Goal: Information Seeking & Learning: Learn about a topic

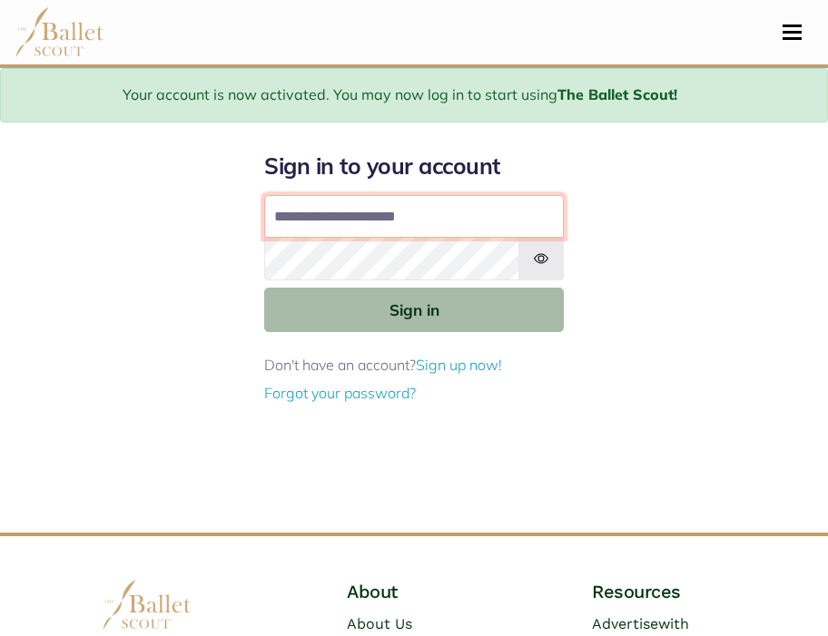
type input "**********"
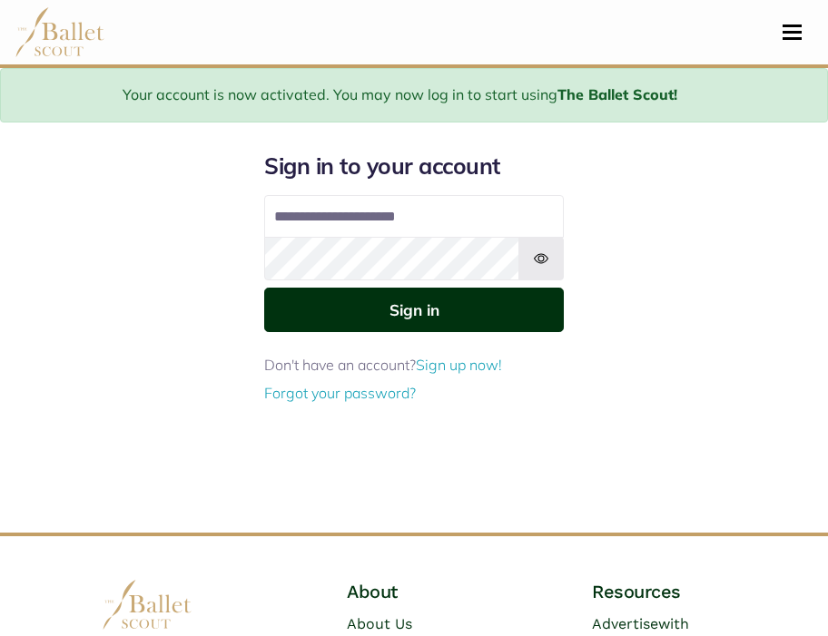
click at [333, 320] on button "Sign in" at bounding box center [414, 310] width 300 height 44
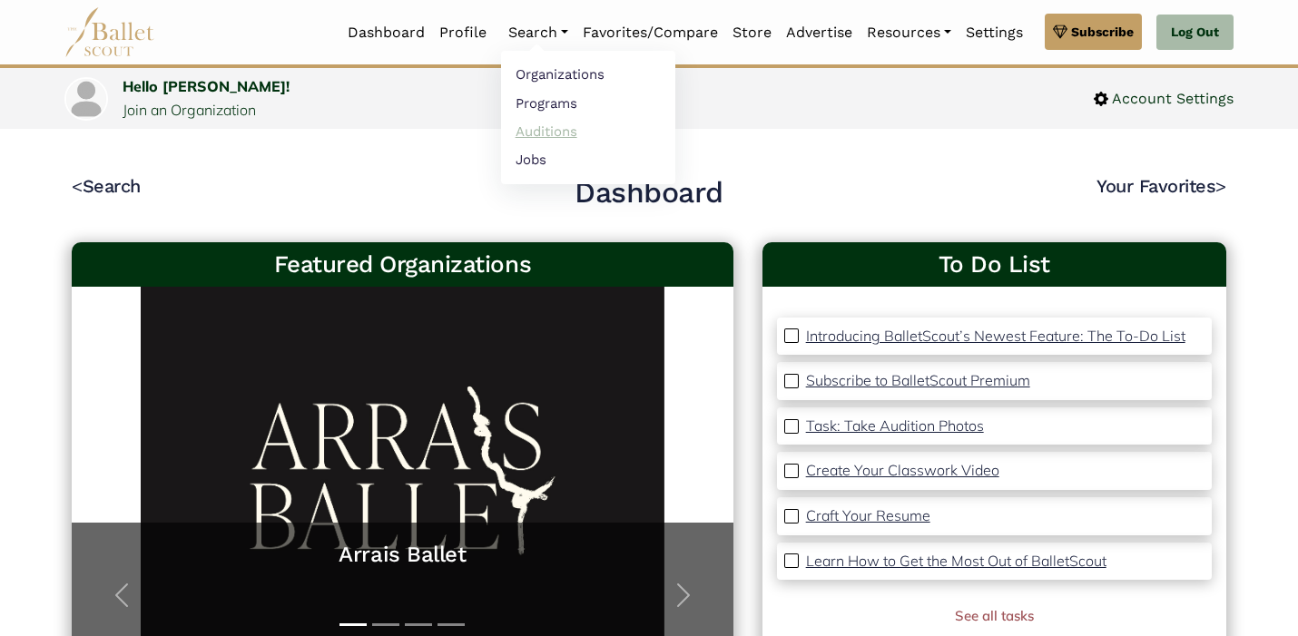
click at [553, 133] on link "Auditions" at bounding box center [588, 131] width 174 height 28
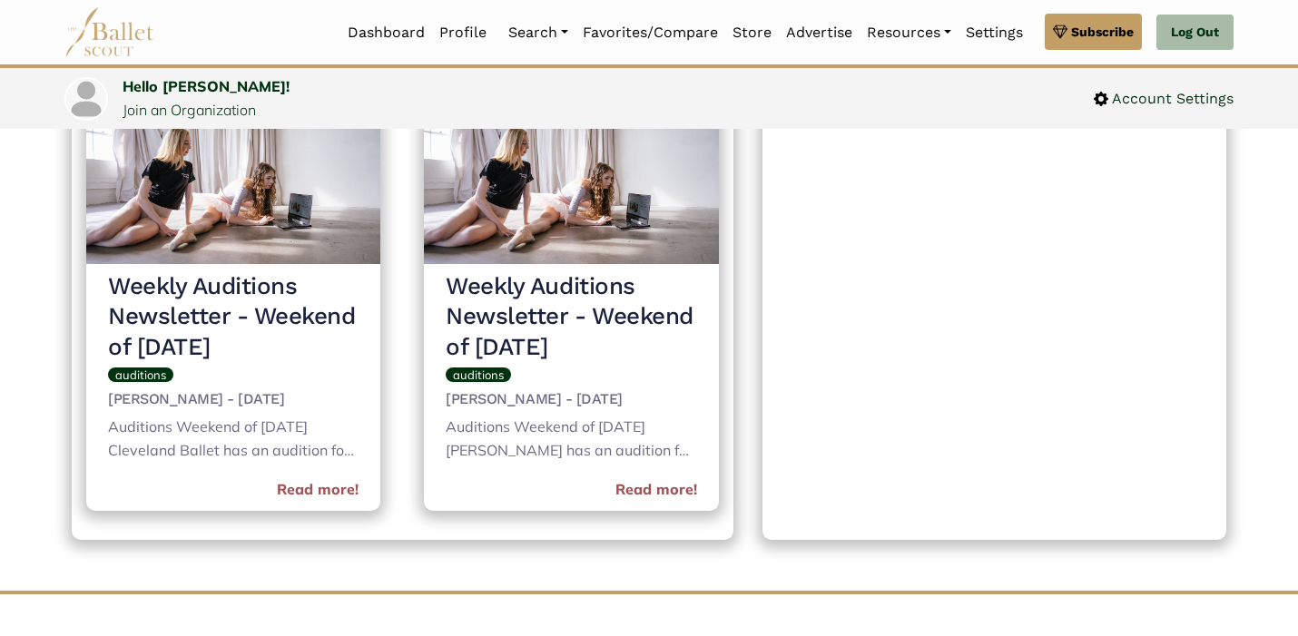
scroll to position [348, 0]
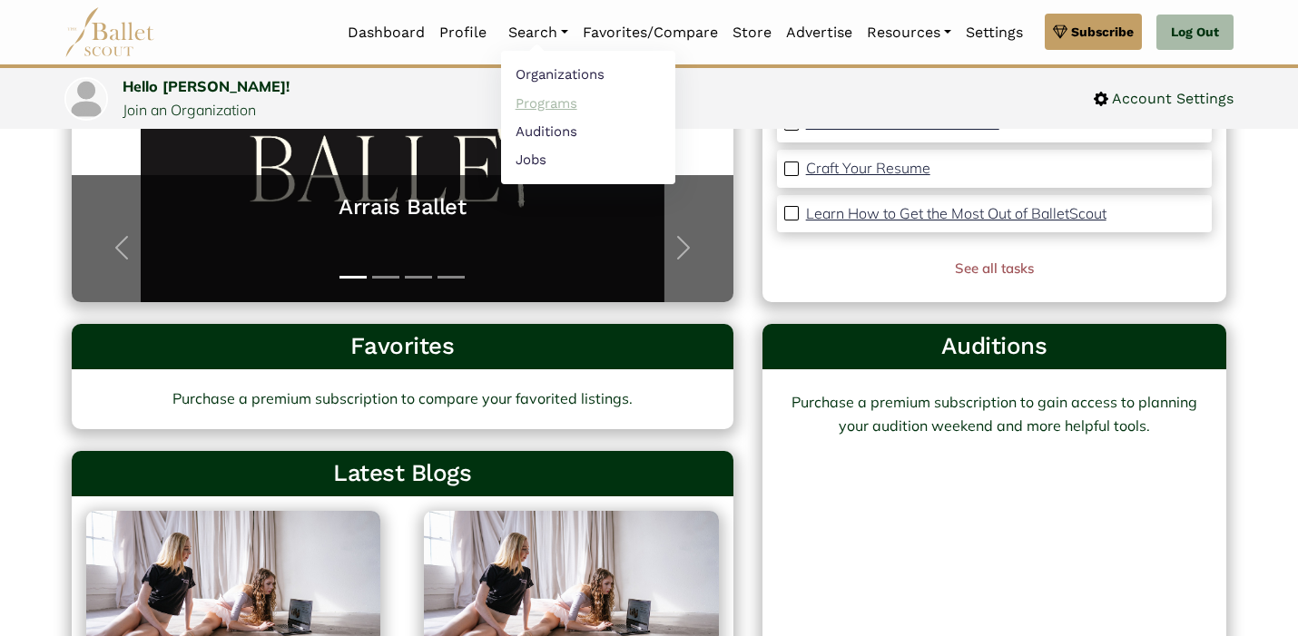
click at [550, 107] on link "Programs" at bounding box center [588, 103] width 174 height 28
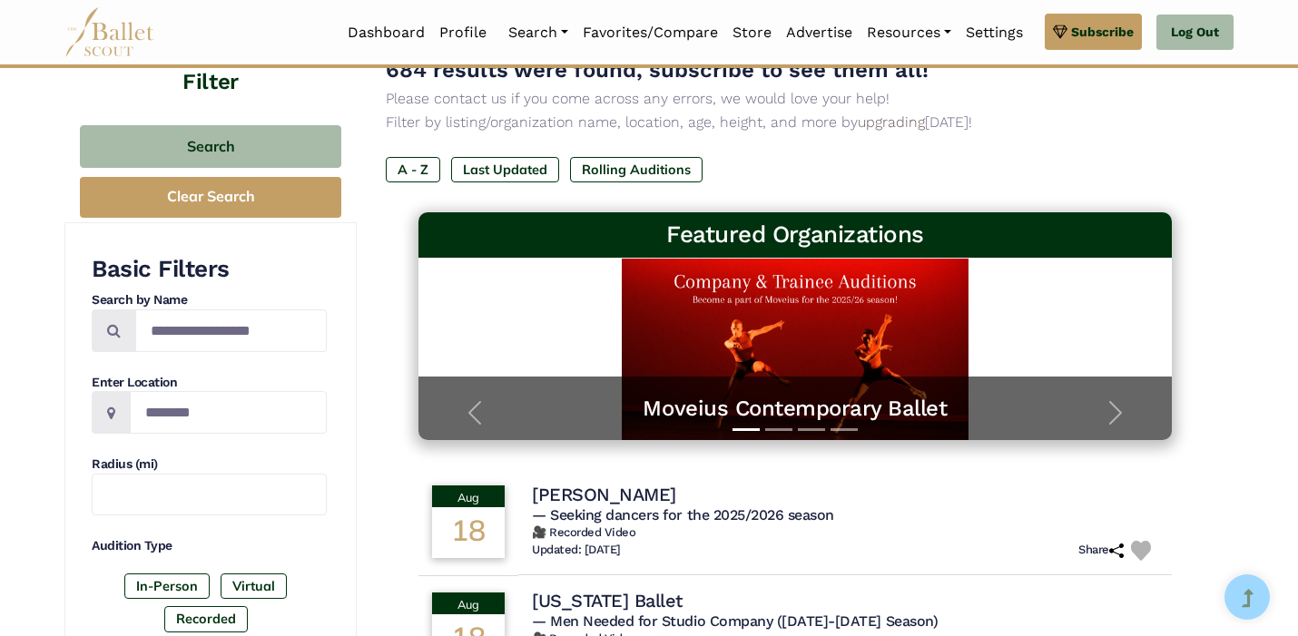
scroll to position [165, 0]
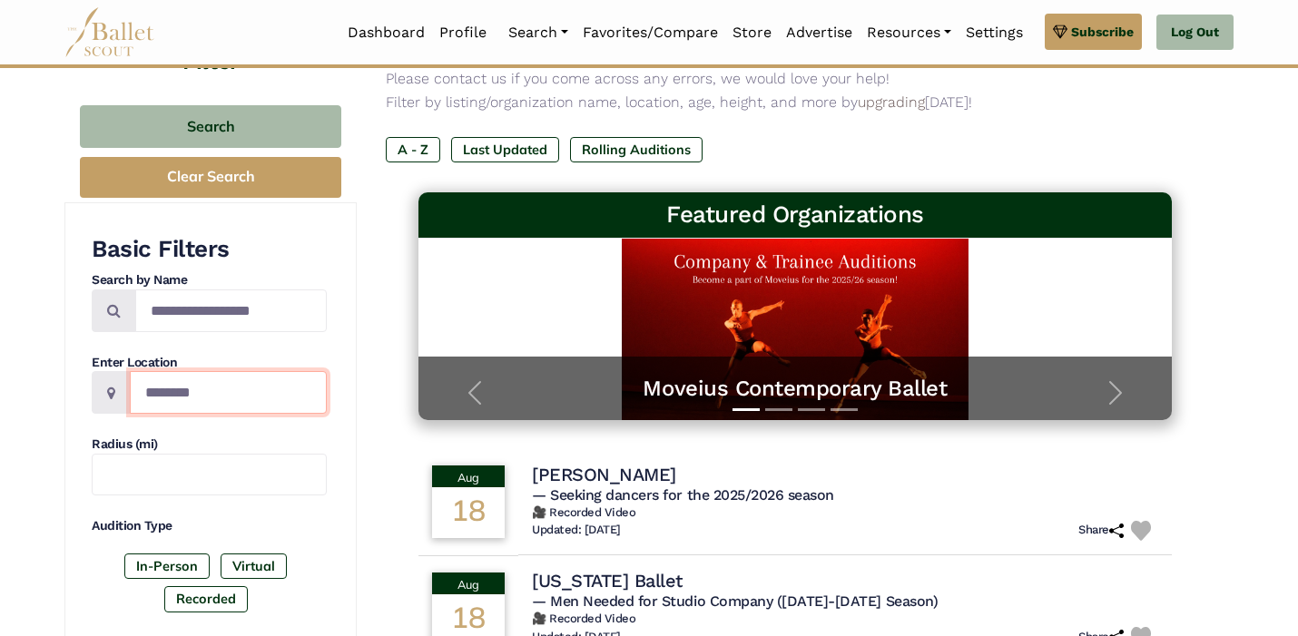
click at [262, 382] on input "Location" at bounding box center [228, 392] width 197 height 43
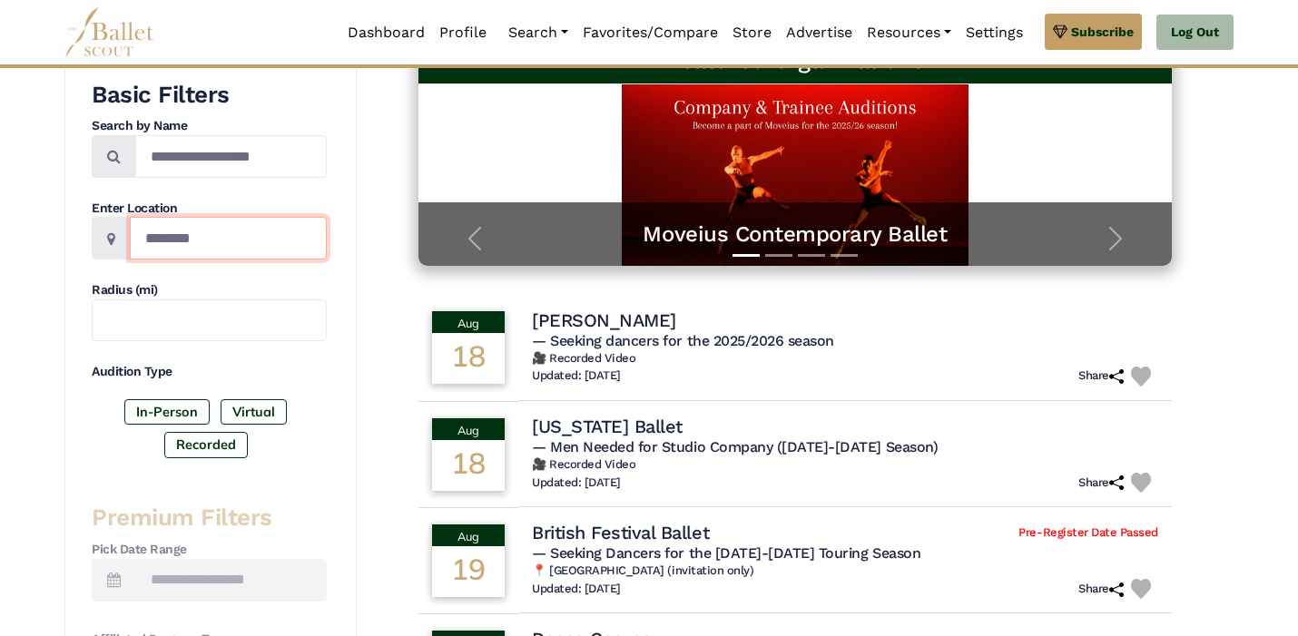
scroll to position [320, 0]
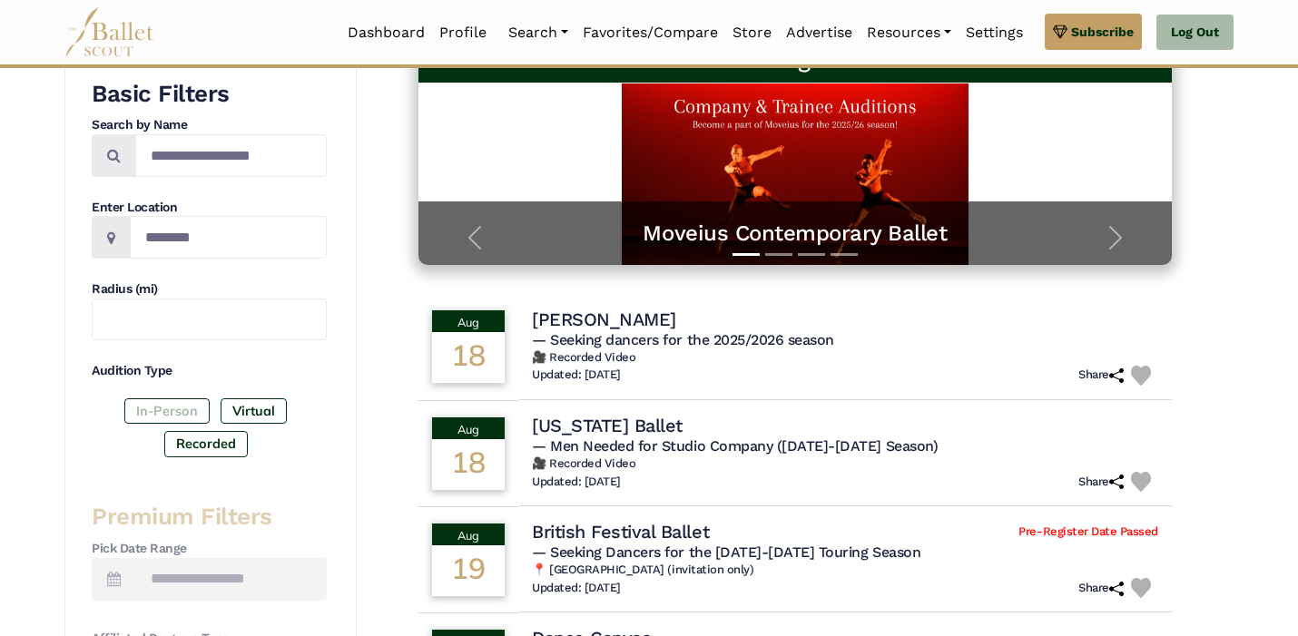
click at [187, 406] on label "In-Person" at bounding box center [166, 411] width 85 height 25
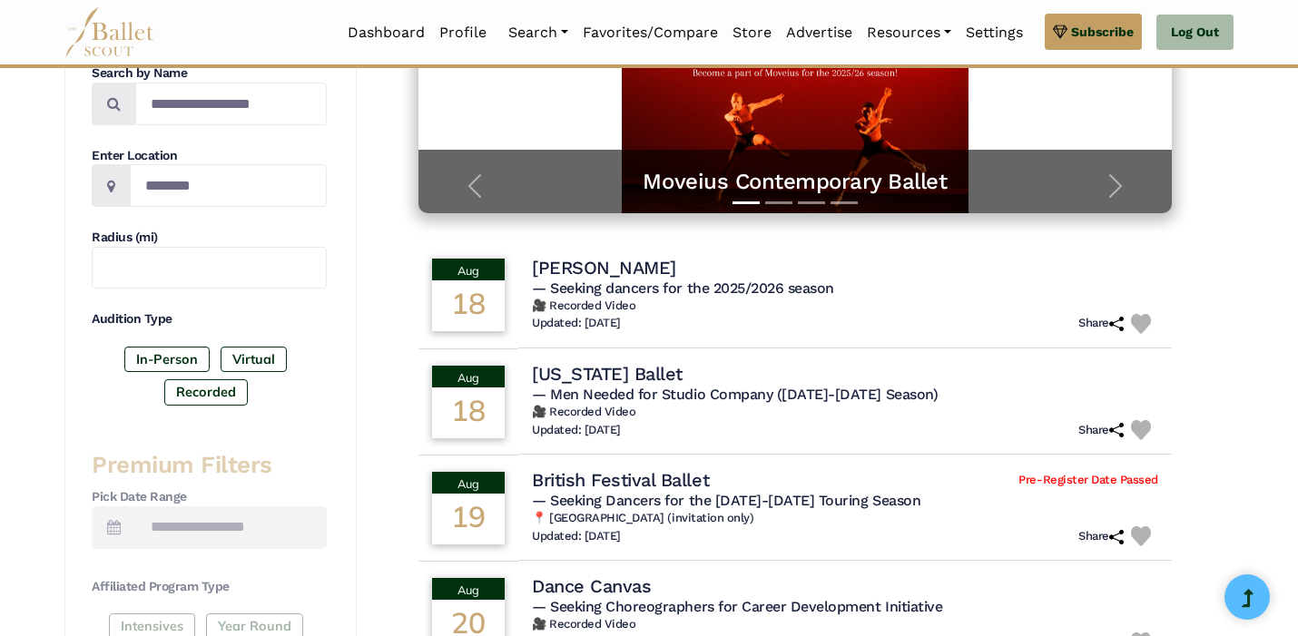
scroll to position [340, 0]
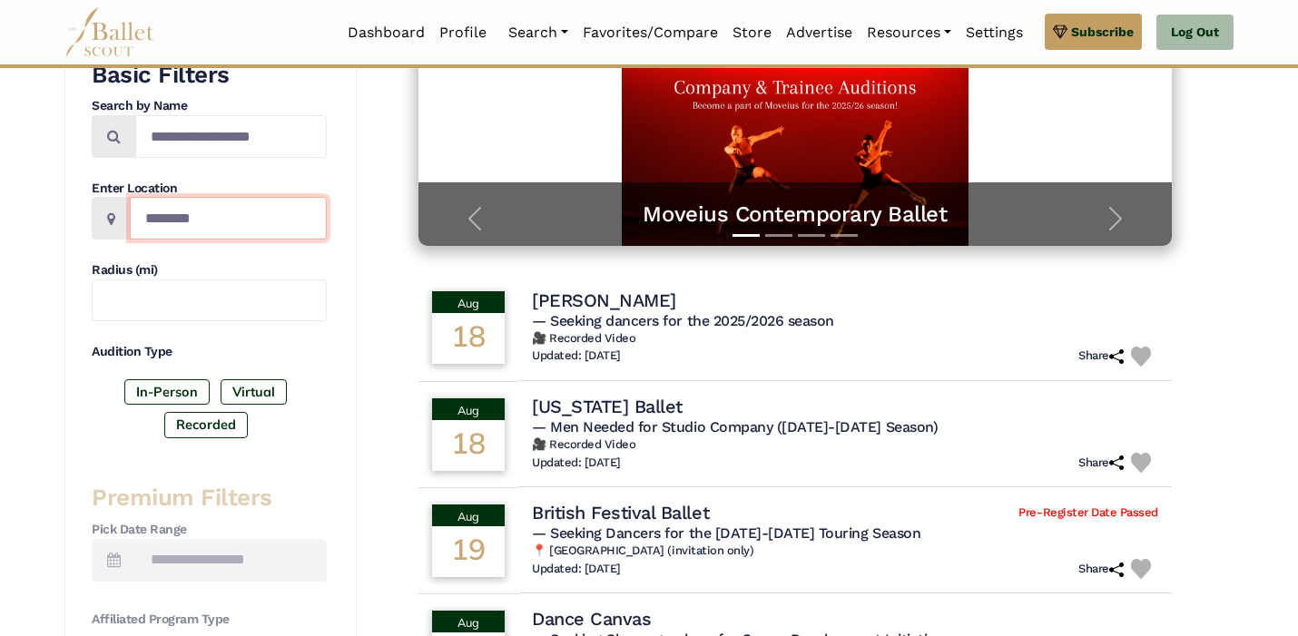
click at [253, 210] on input "Location" at bounding box center [228, 218] width 197 height 43
type input "******"
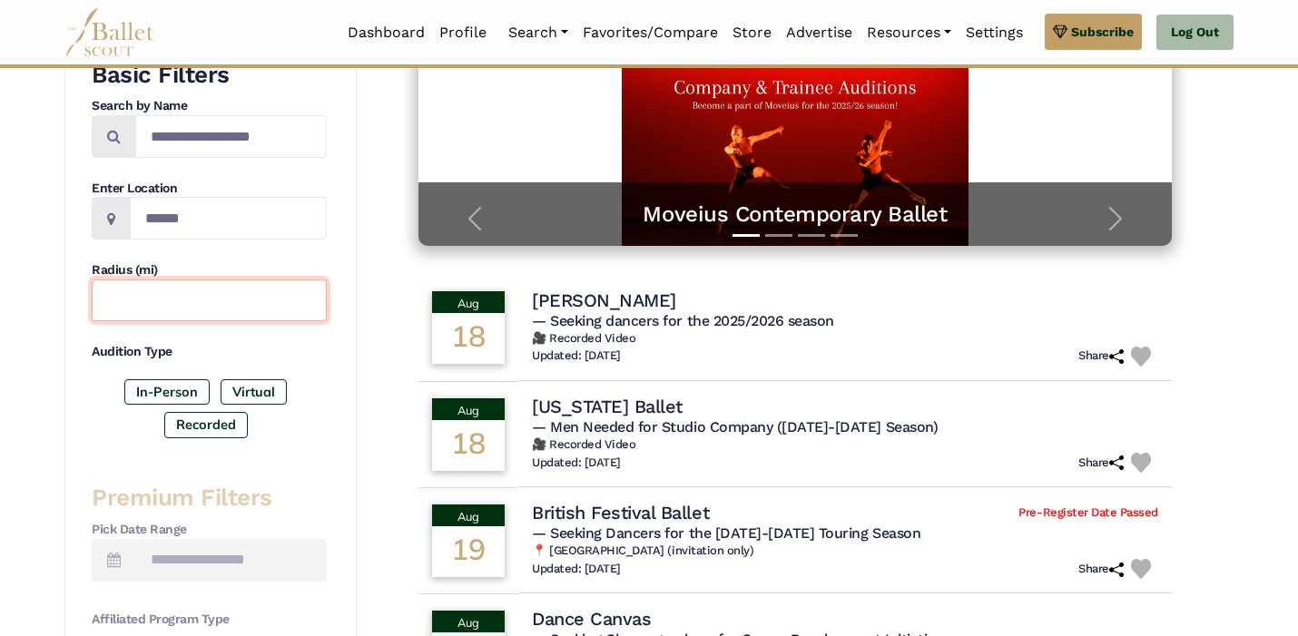
click at [231, 298] on input "text" at bounding box center [209, 301] width 235 height 43
type input "**"
click at [327, 427] on div "Basic Filters Search by Name Enter Location ****** Radius (mi) ** Audition Type…" at bounding box center [210, 572] width 292 height 1089
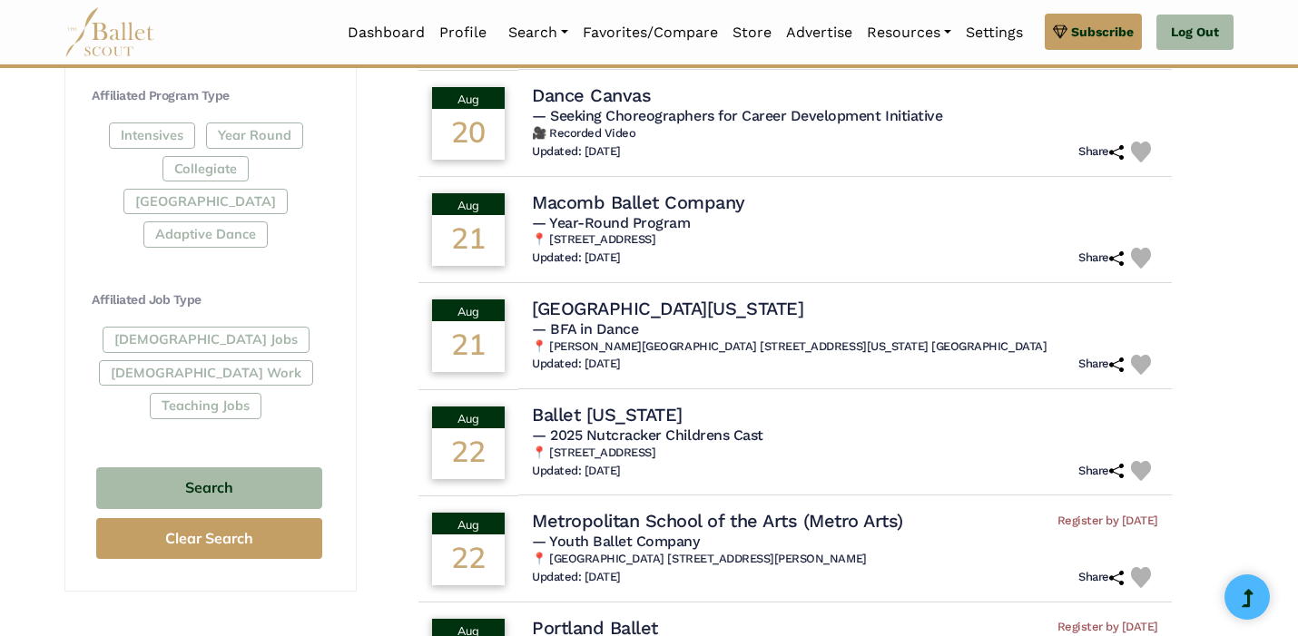
scroll to position [869, 0]
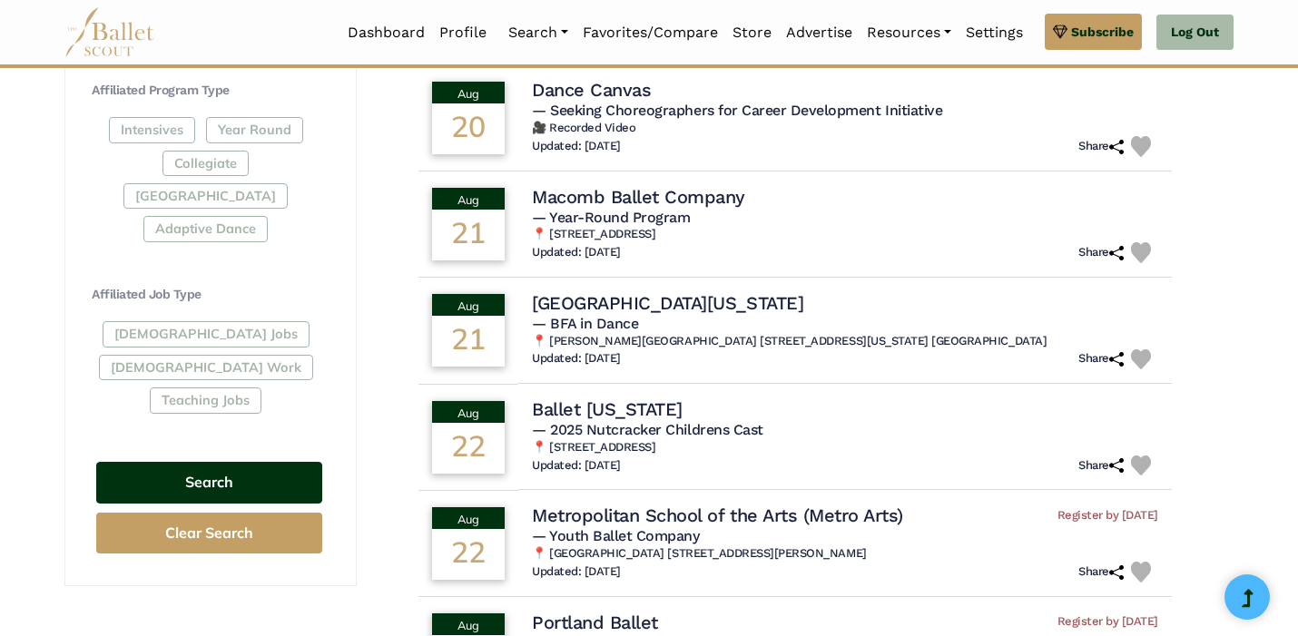
click at [285, 462] on button "Search" at bounding box center [209, 483] width 226 height 43
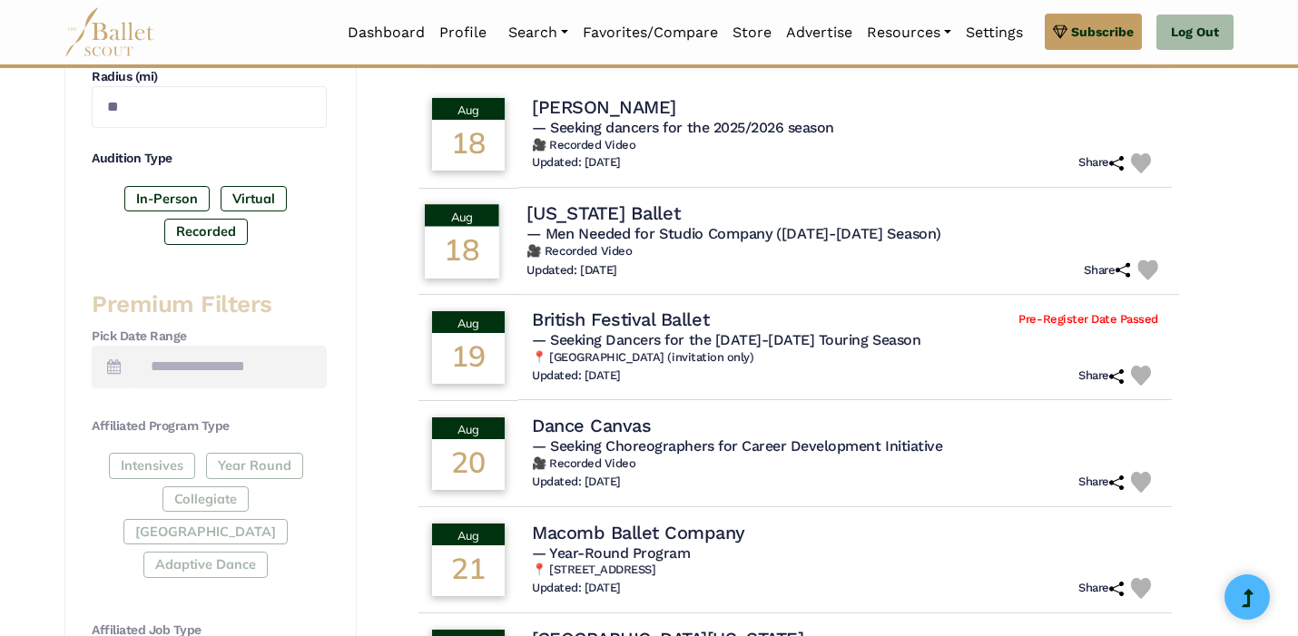
scroll to position [0, 0]
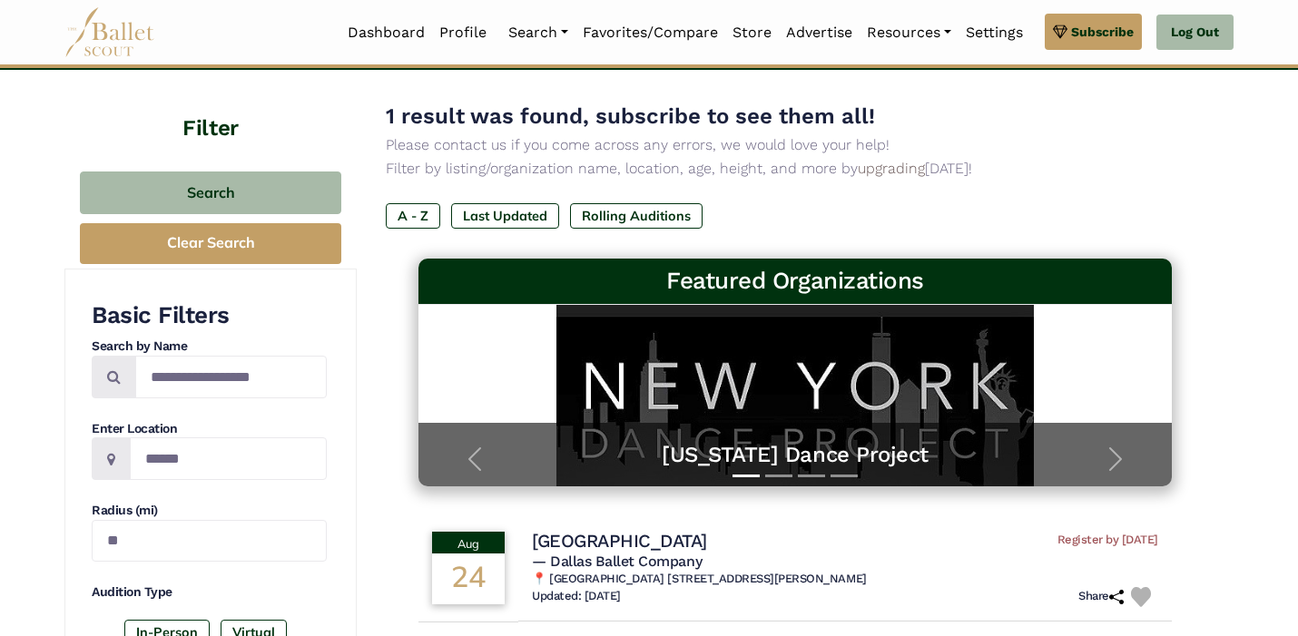
scroll to position [77, 0]
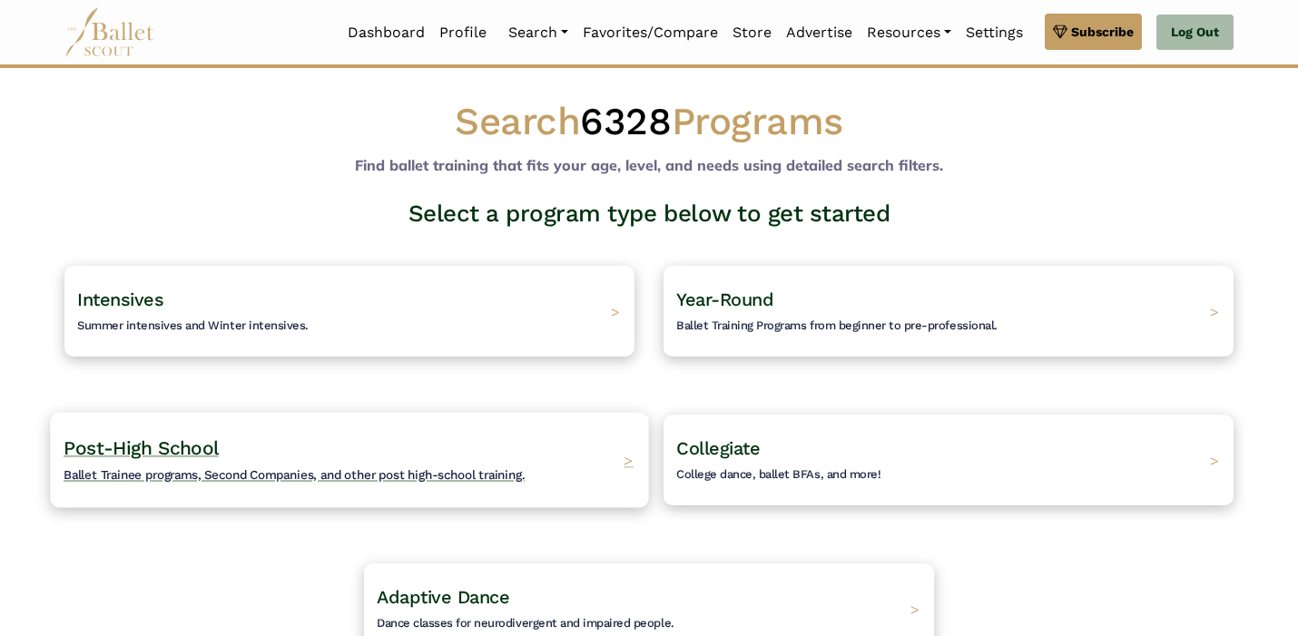
click at [530, 458] on div "Post-High School Ballet Trainee programs, Second Companies, and other post high…" at bounding box center [349, 459] width 598 height 95
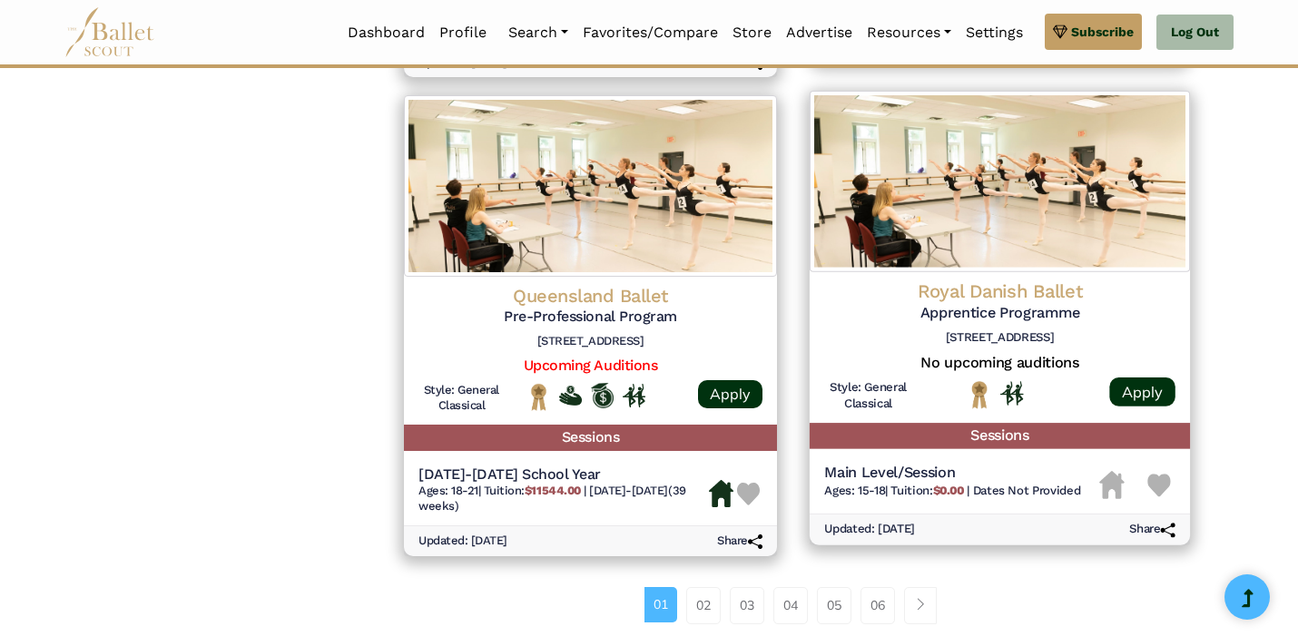
scroll to position [2289, 0]
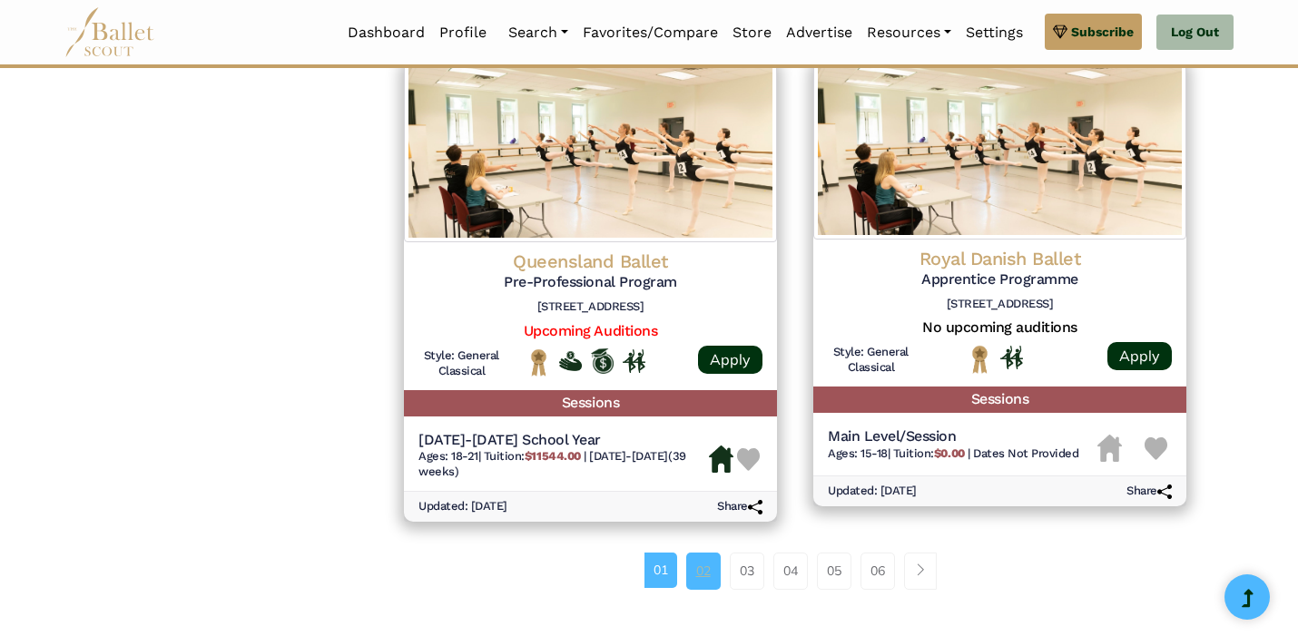
click at [703, 571] on link "02" at bounding box center [703, 571] width 34 height 36
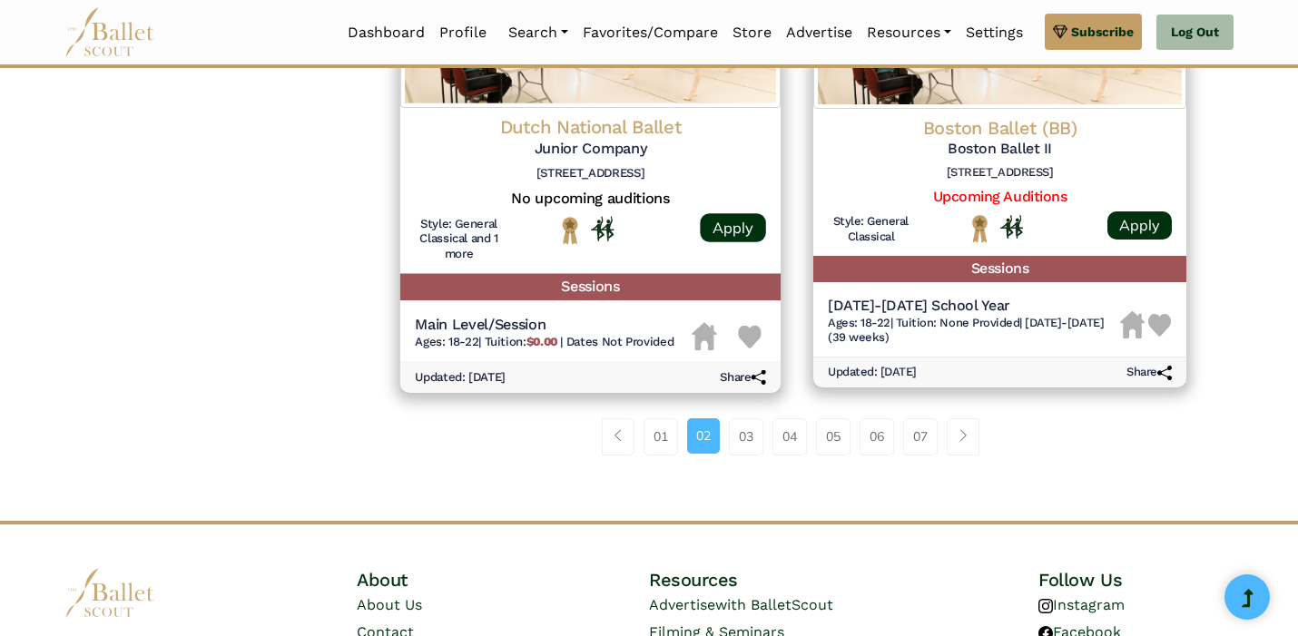
scroll to position [2411, 0]
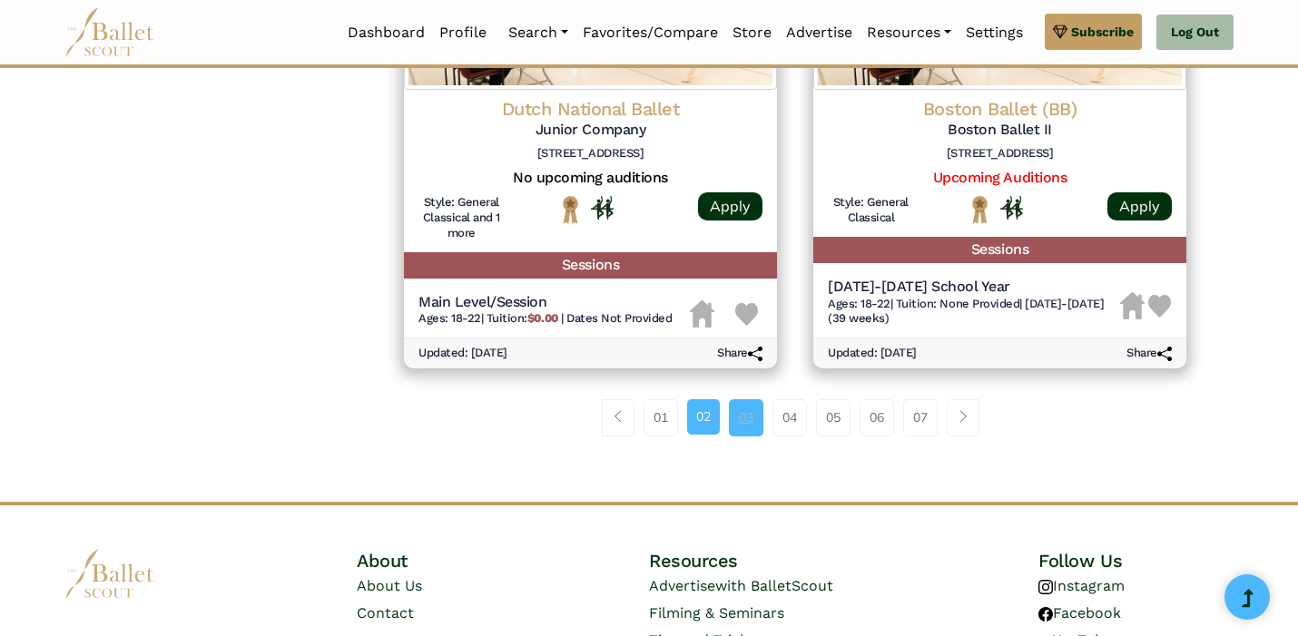
click at [740, 422] on link "03" at bounding box center [746, 417] width 34 height 36
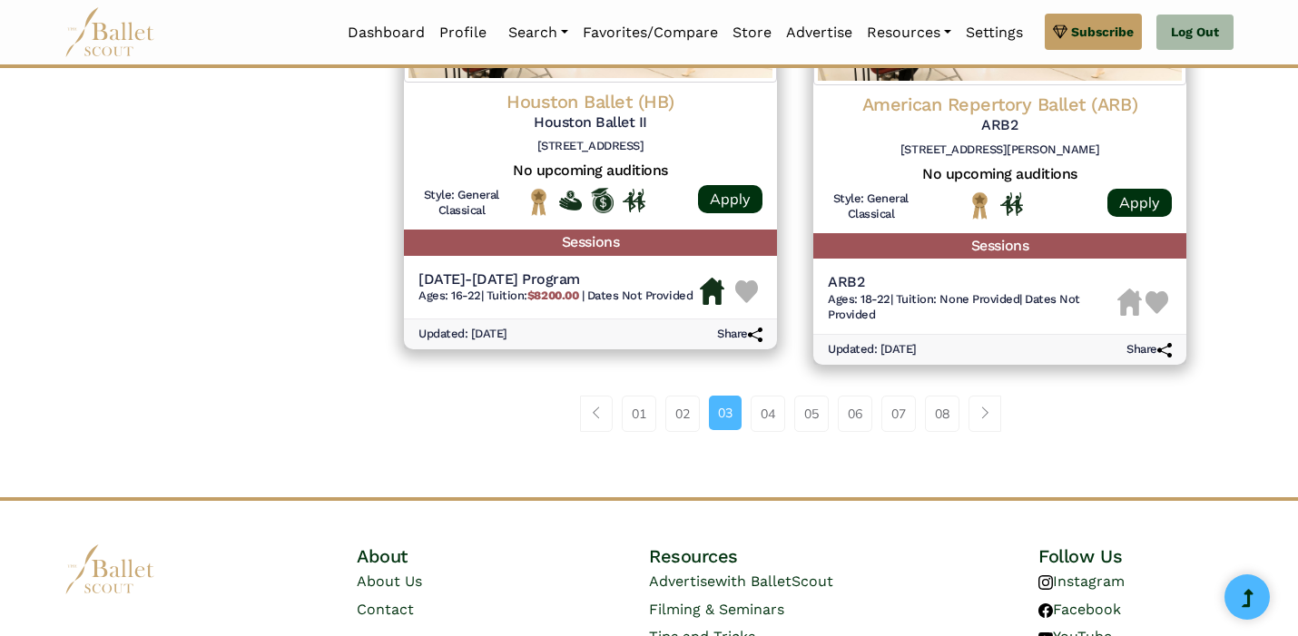
scroll to position [2442, 0]
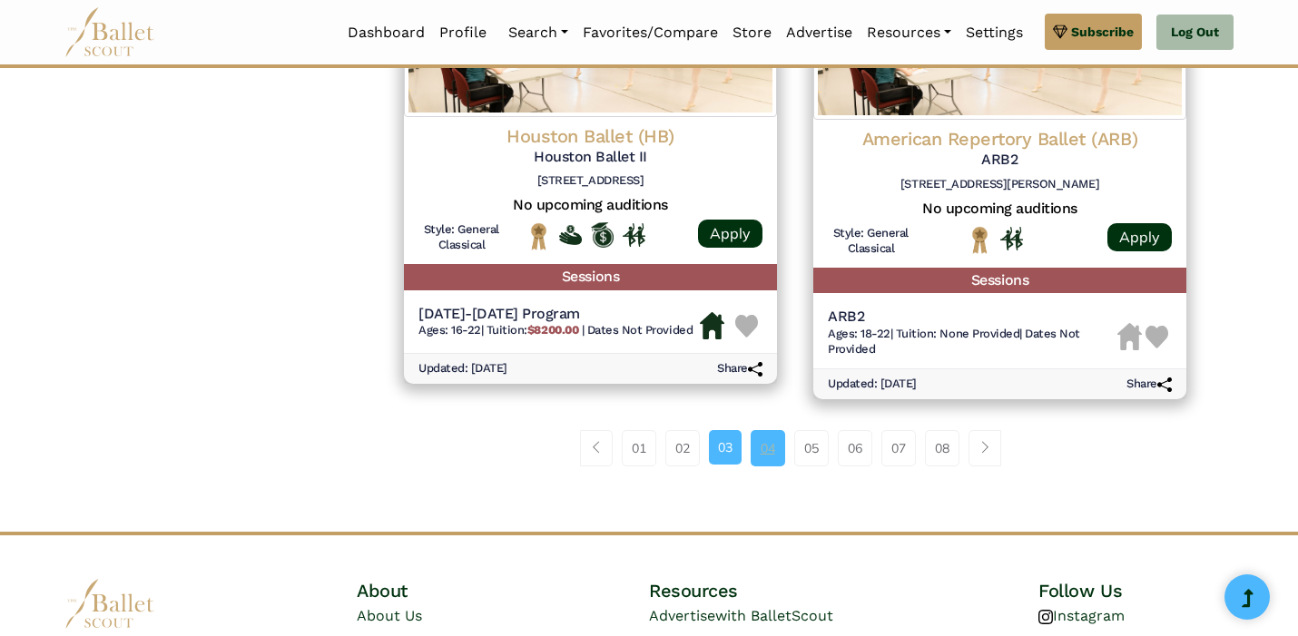
click at [777, 462] on link "04" at bounding box center [768, 448] width 34 height 36
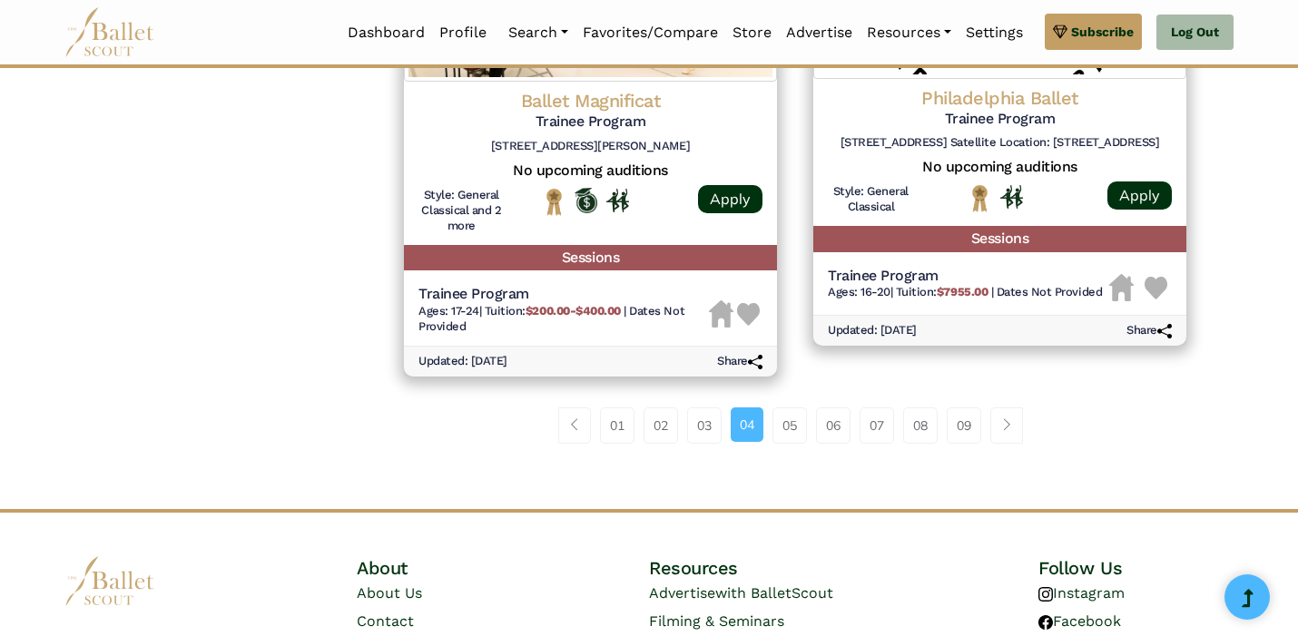
scroll to position [2548, 0]
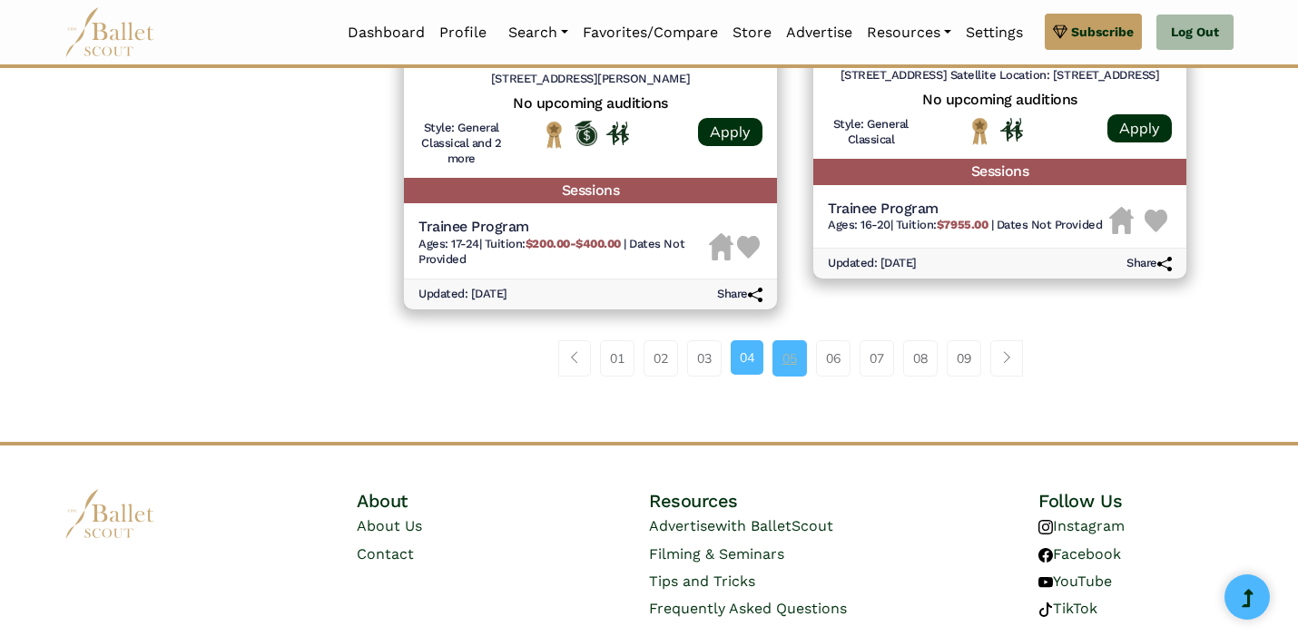
click at [791, 370] on link "05" at bounding box center [790, 358] width 34 height 36
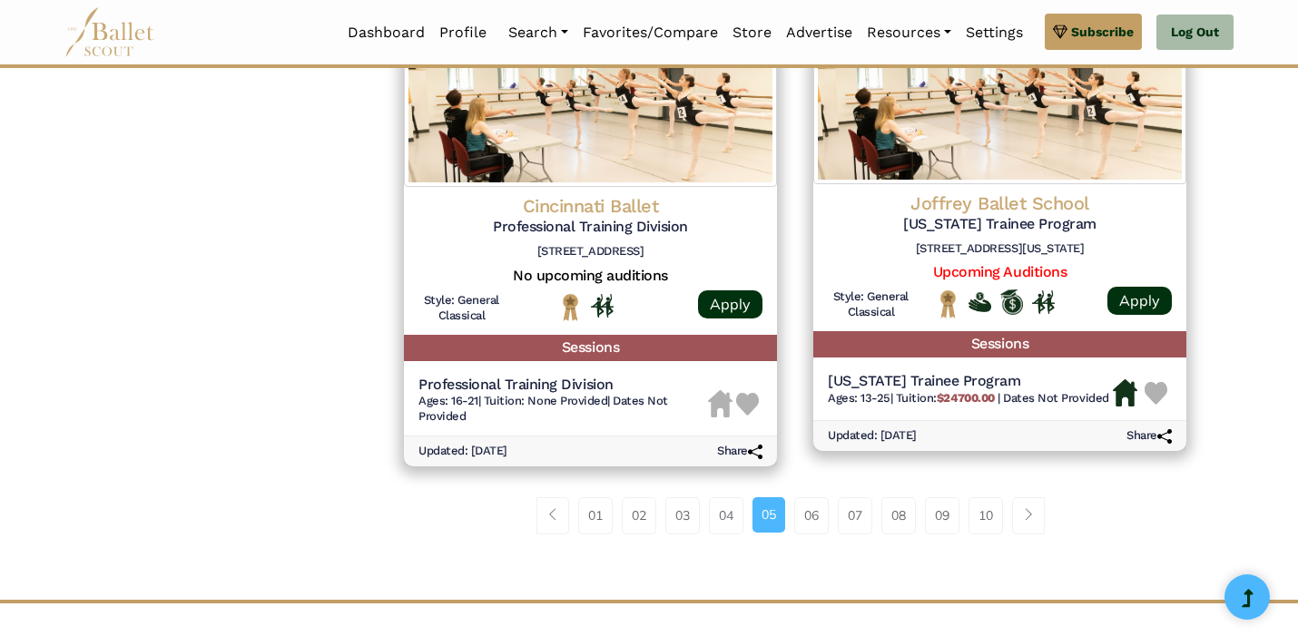
scroll to position [2342, 0]
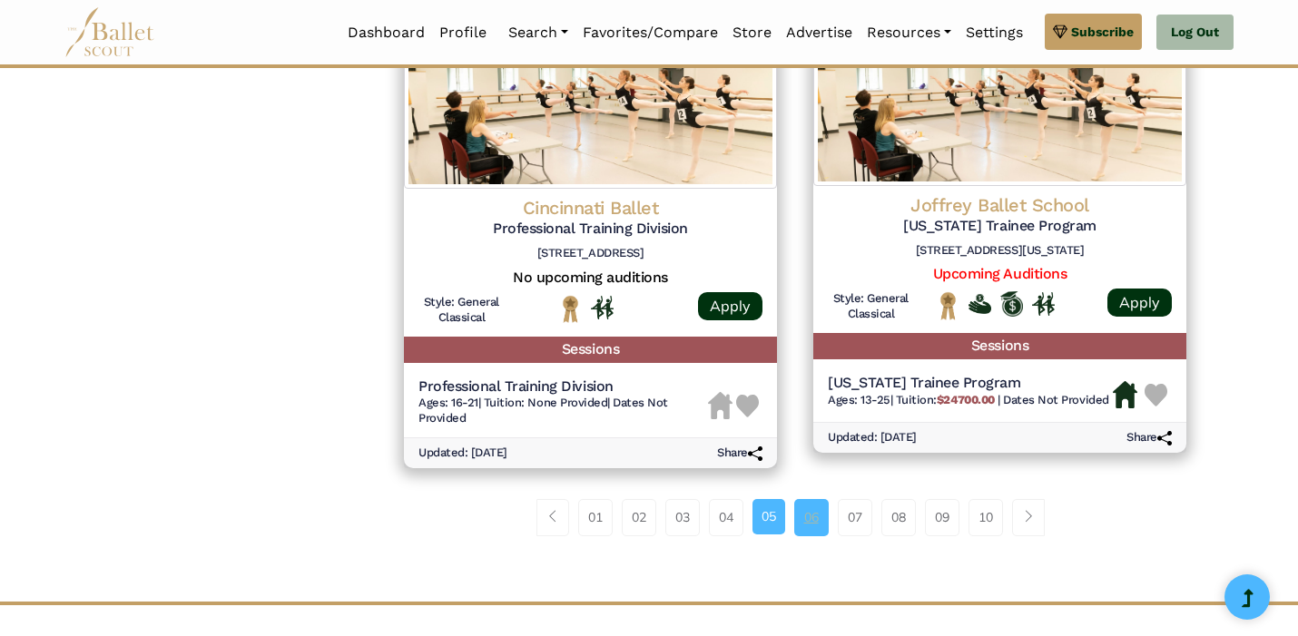
click at [812, 516] on link "06" at bounding box center [811, 517] width 34 height 36
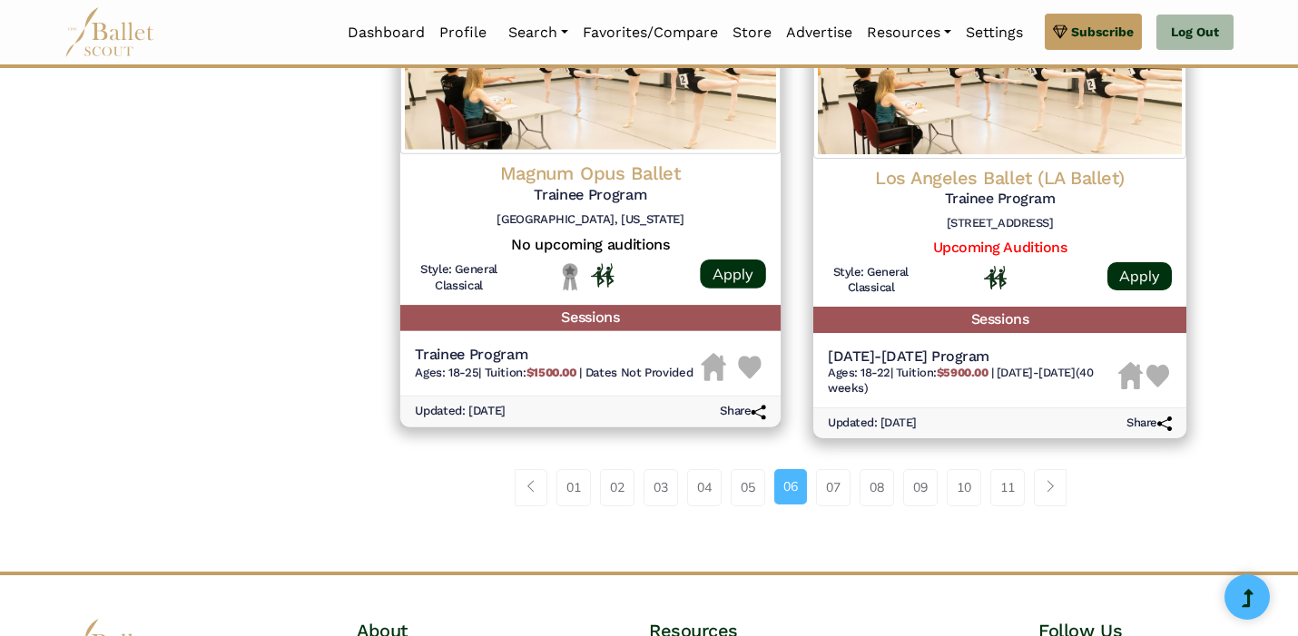
scroll to position [2373, 0]
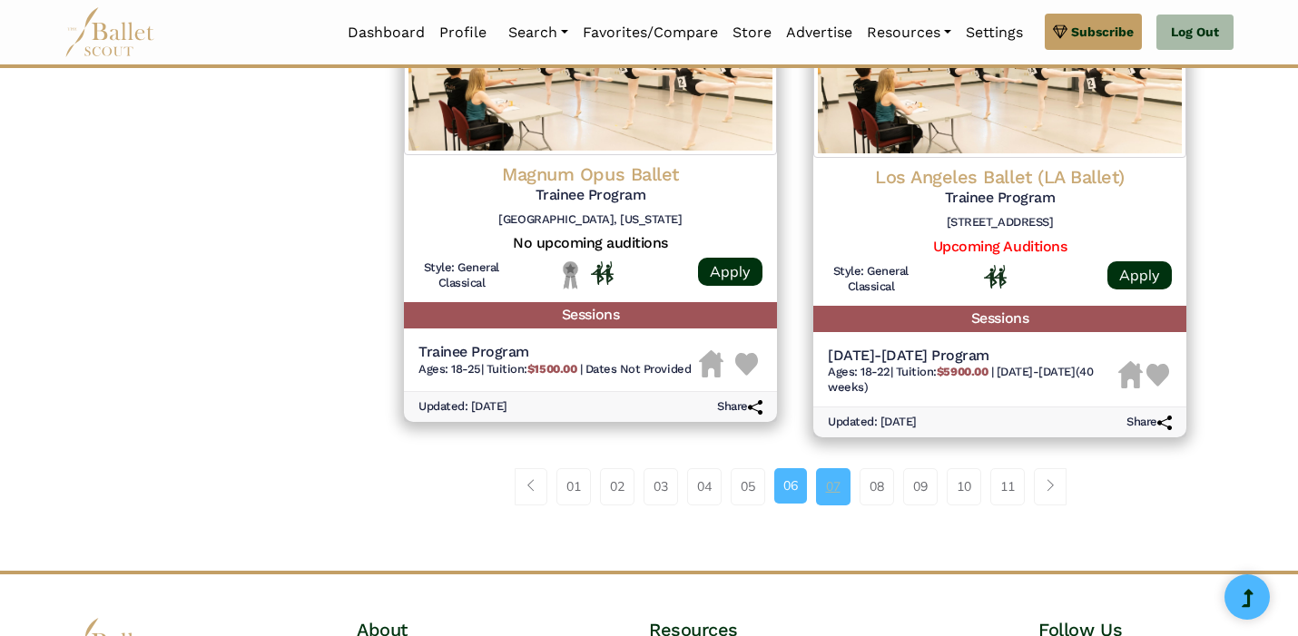
click at [841, 496] on link "07" at bounding box center [833, 486] width 34 height 36
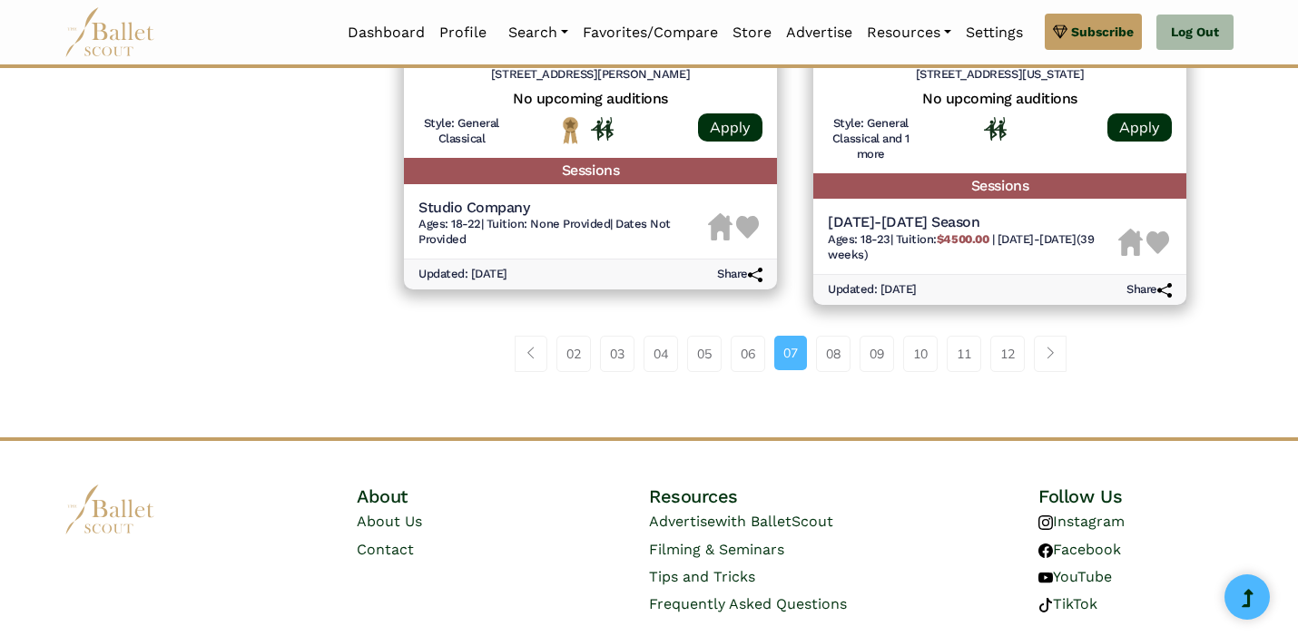
scroll to position [2538, 0]
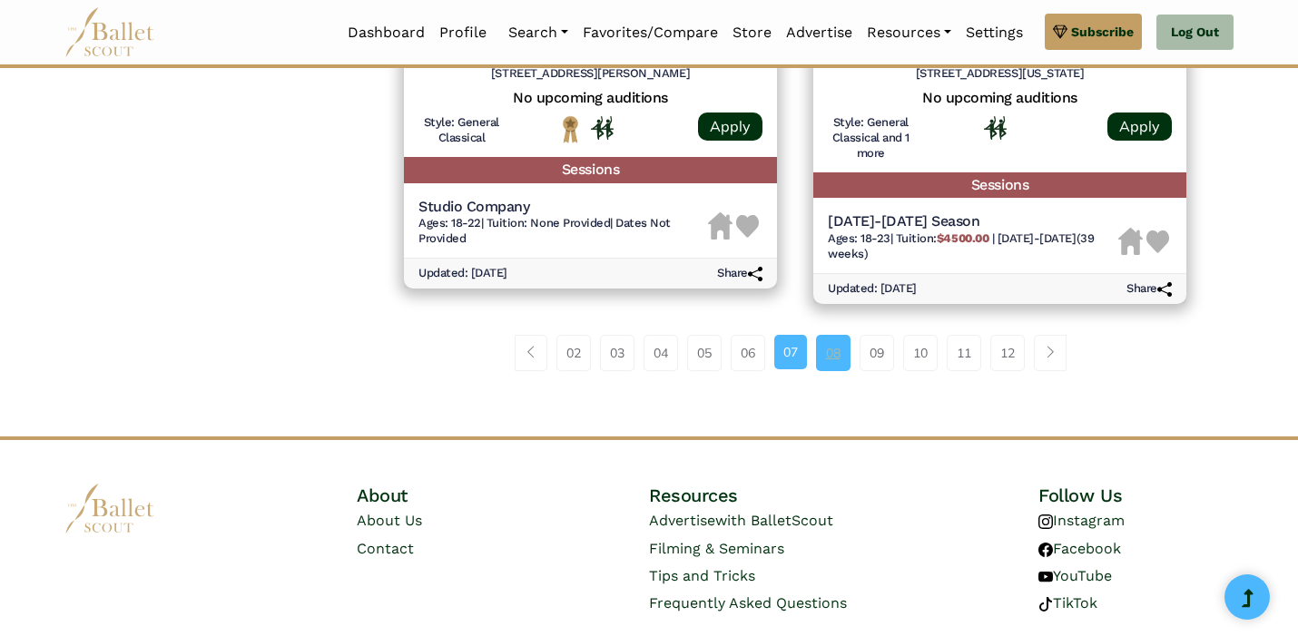
click at [844, 353] on link "08" at bounding box center [833, 353] width 34 height 36
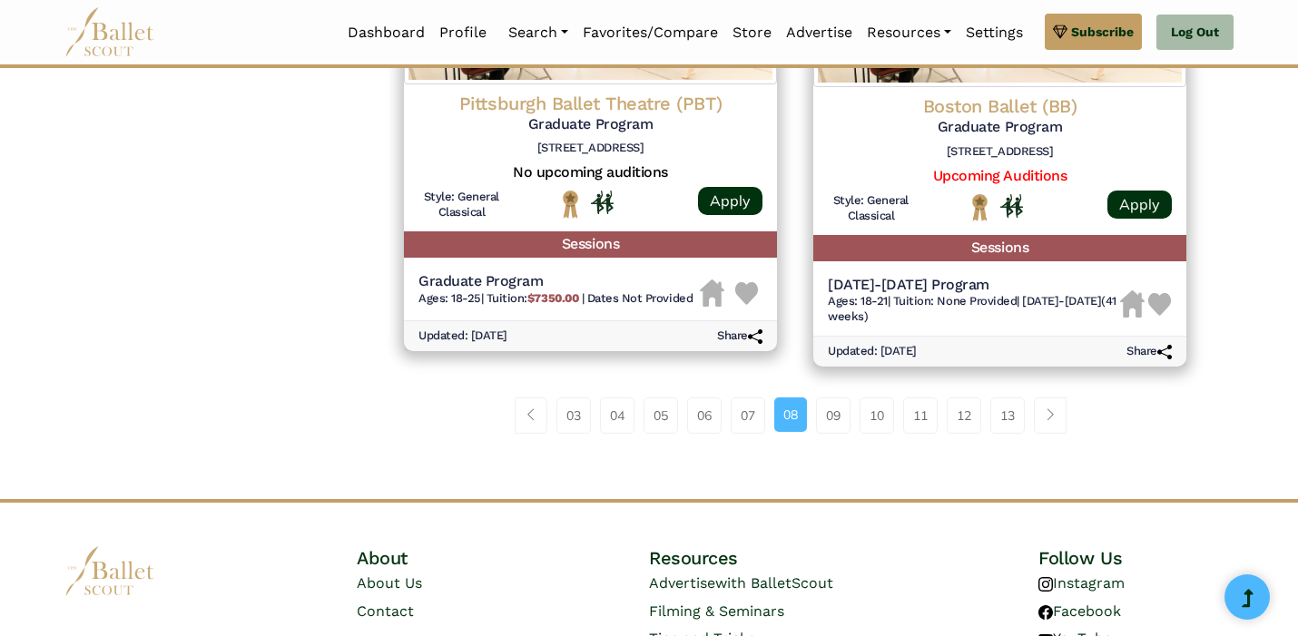
scroll to position [2570, 0]
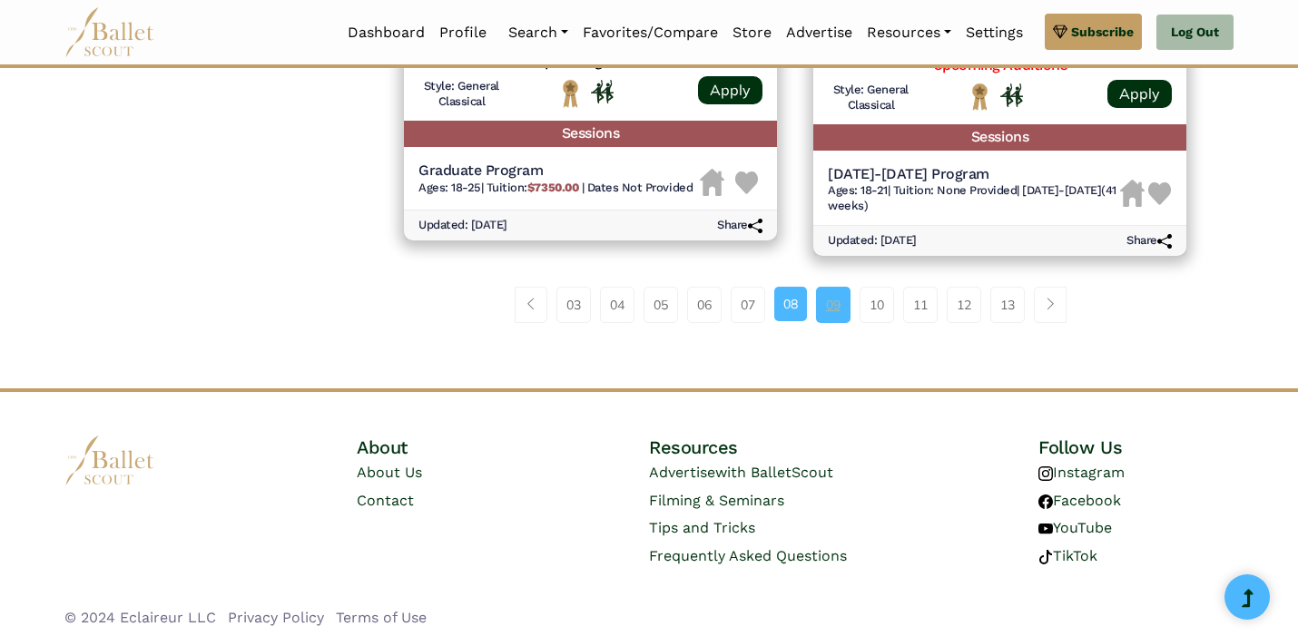
click at [834, 319] on link "09" at bounding box center [833, 305] width 34 height 36
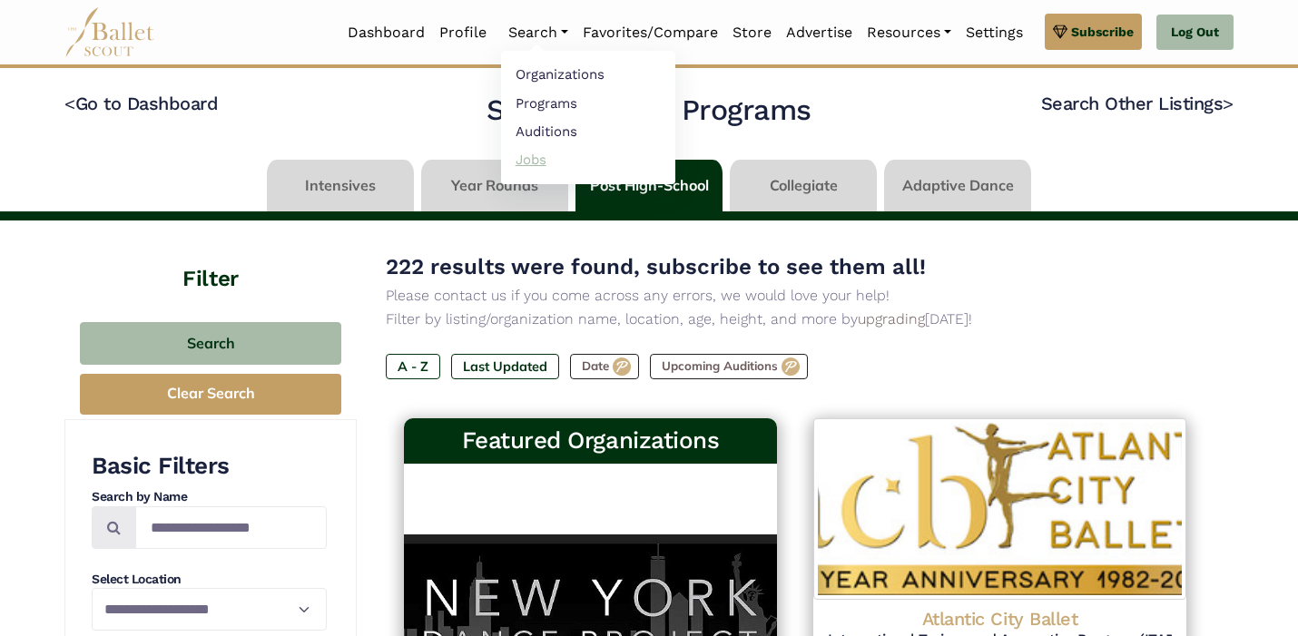
click at [525, 159] on link "Jobs" at bounding box center [588, 159] width 174 height 28
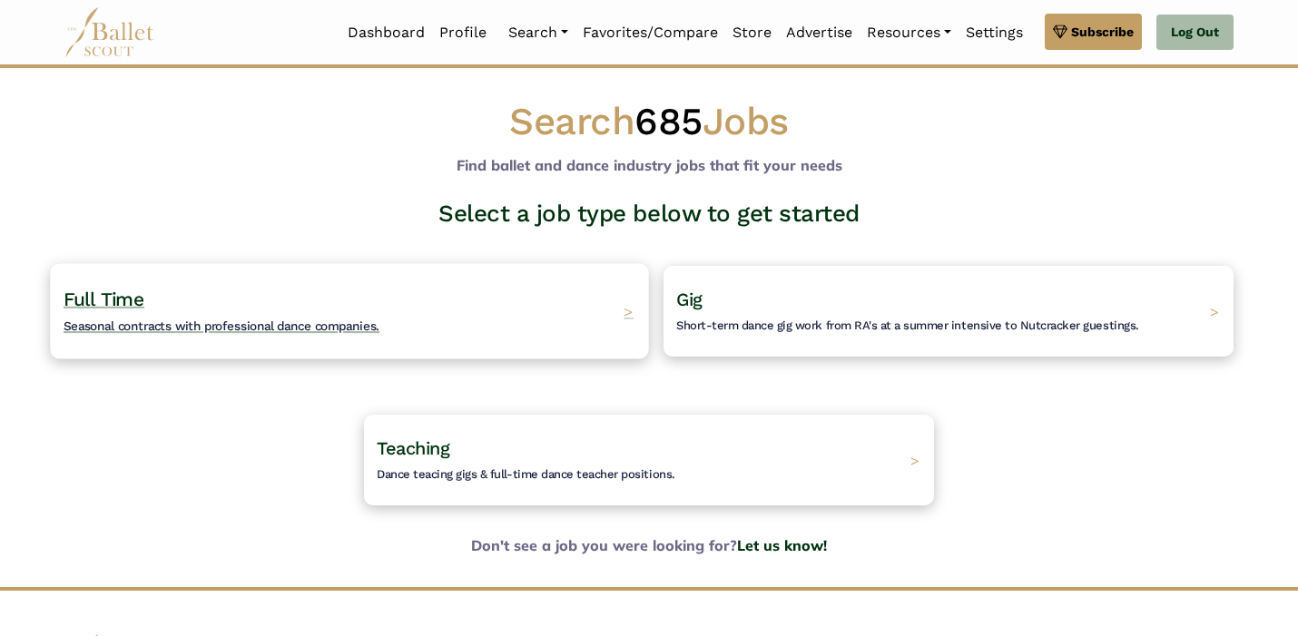
click at [527, 295] on div "Full Time Seasonal contracts with professional dance companies. >" at bounding box center [349, 310] width 598 height 95
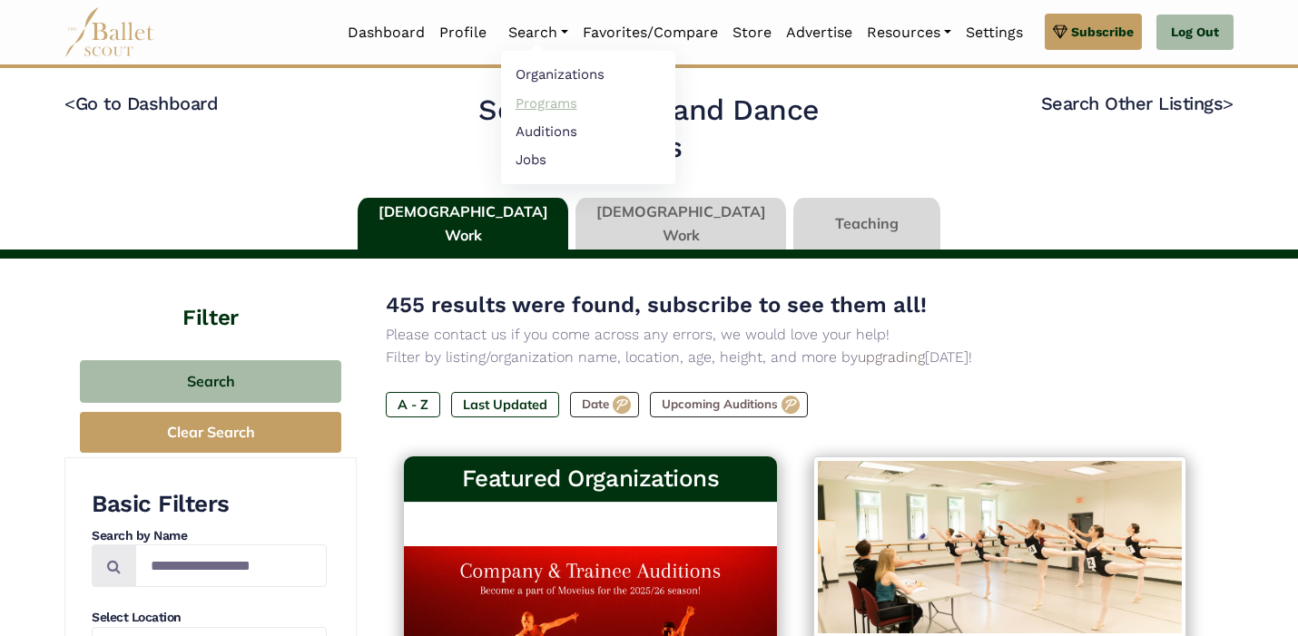
click at [541, 104] on link "Programs" at bounding box center [588, 103] width 174 height 28
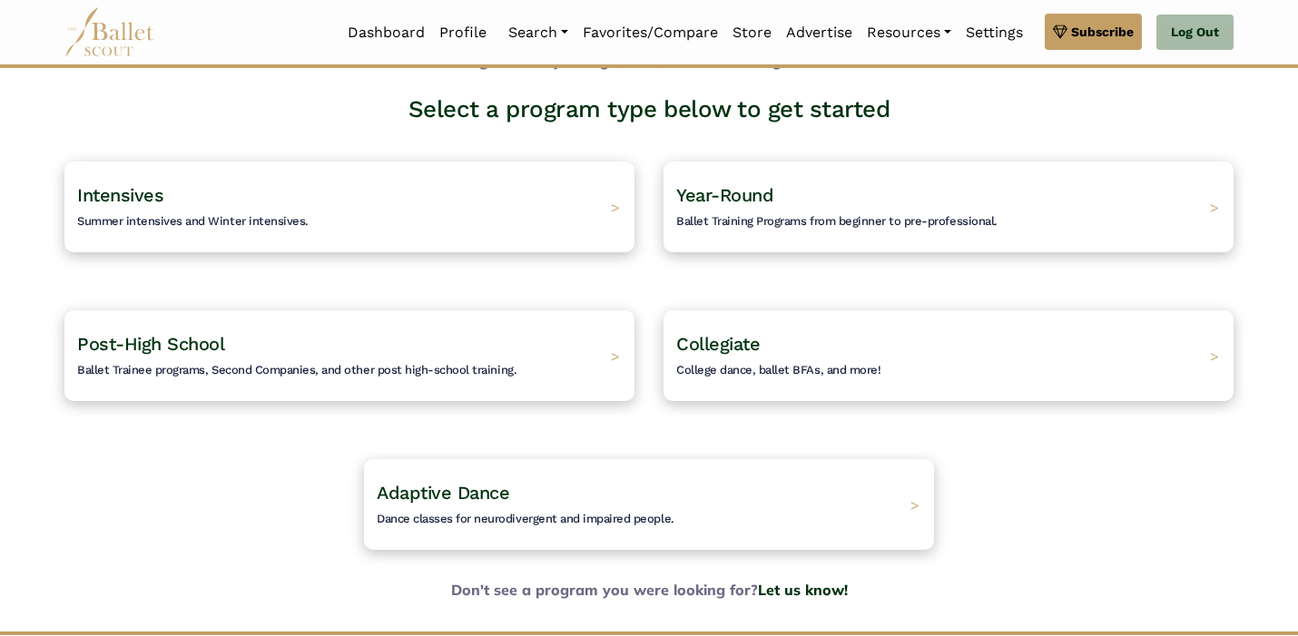
scroll to position [129, 0]
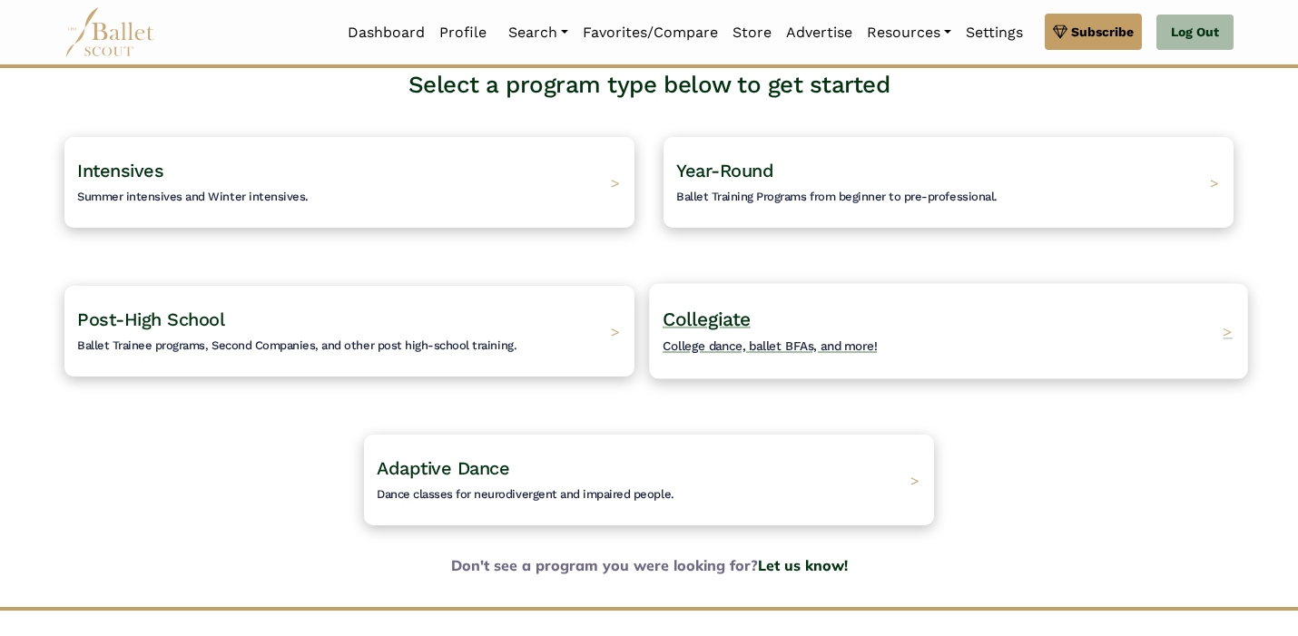
click at [793, 369] on div "Collegiate College dance, ballet BFAs, and more! >" at bounding box center [948, 330] width 598 height 95
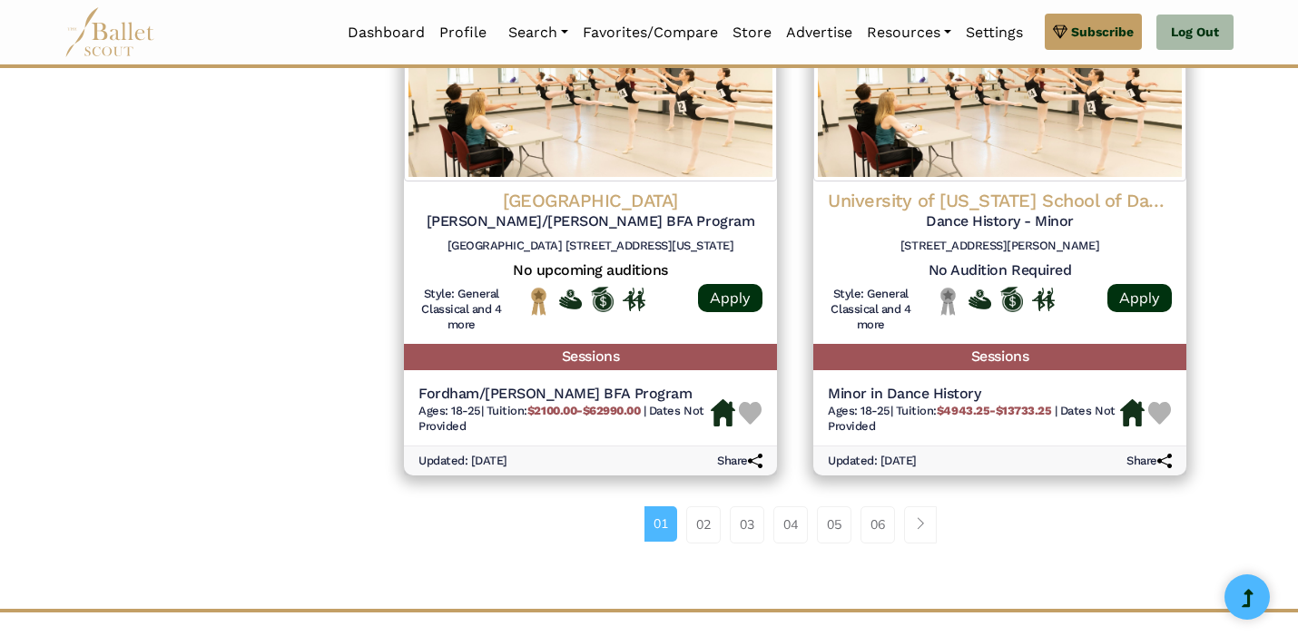
scroll to position [2499, 0]
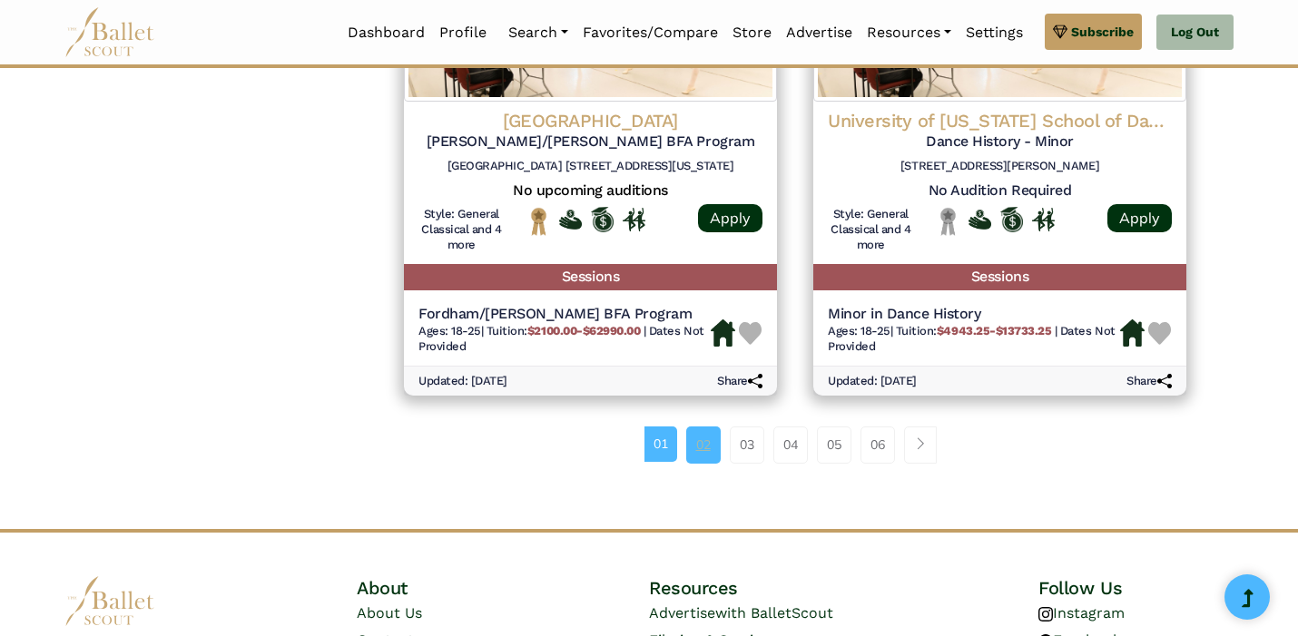
click at [695, 450] on link "02" at bounding box center [703, 445] width 34 height 36
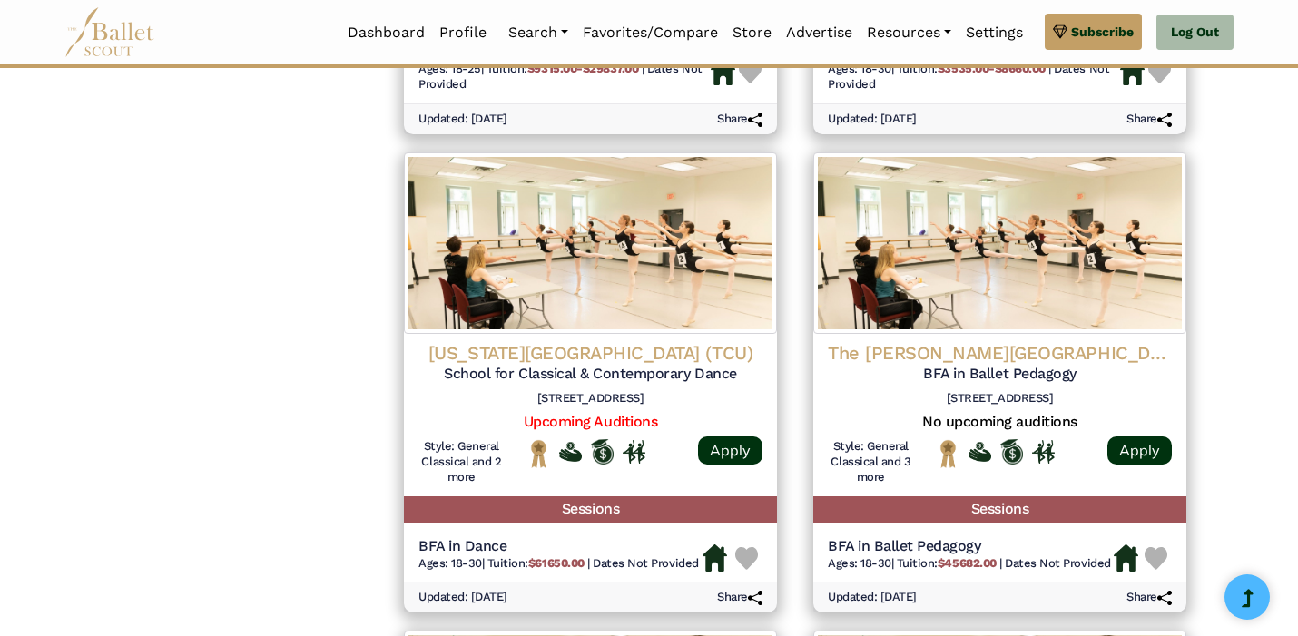
scroll to position [2291, 0]
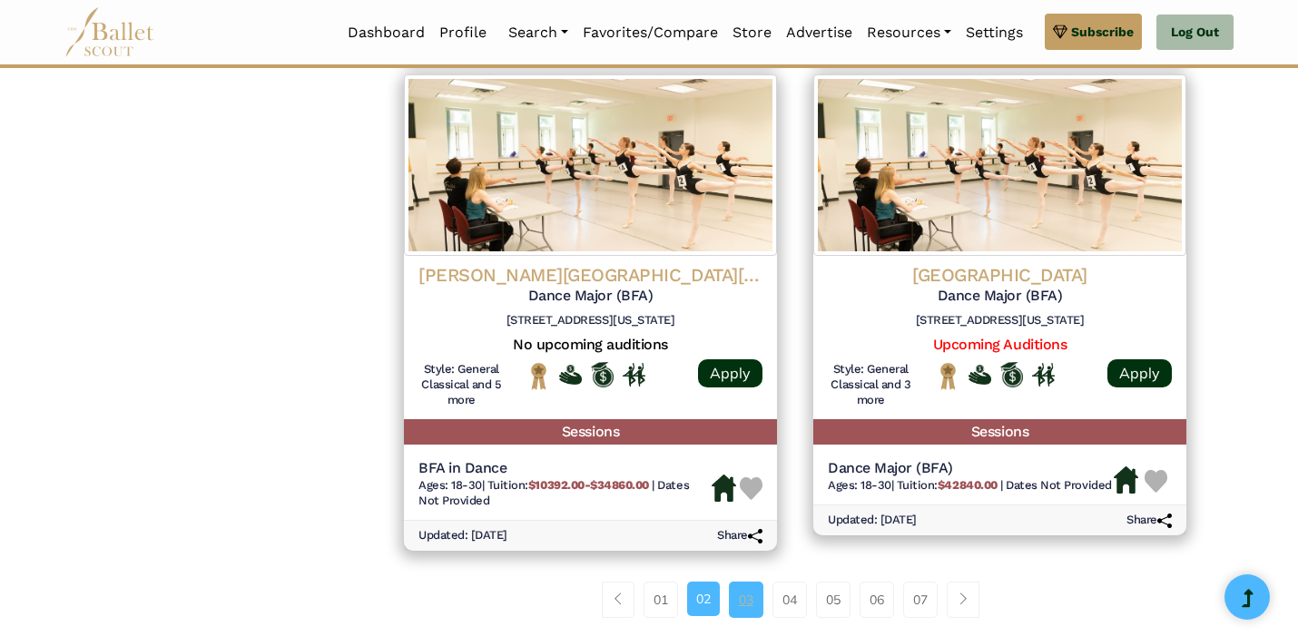
click at [742, 602] on link "03" at bounding box center [746, 600] width 34 height 36
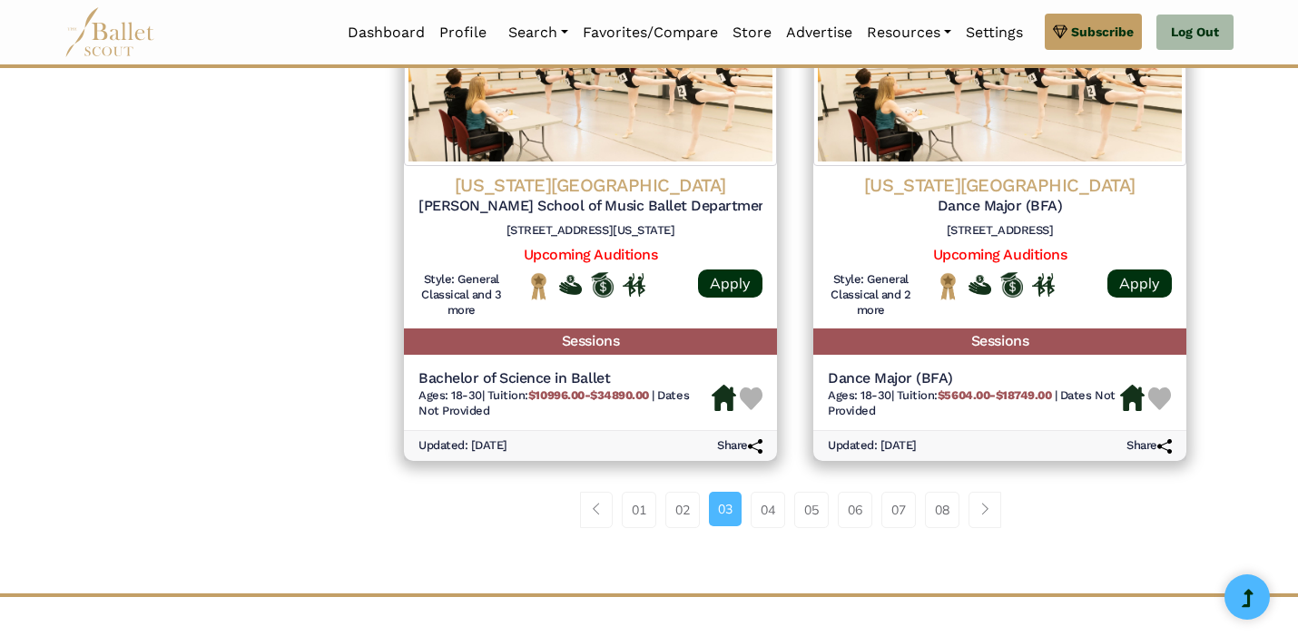
scroll to position [2411, 0]
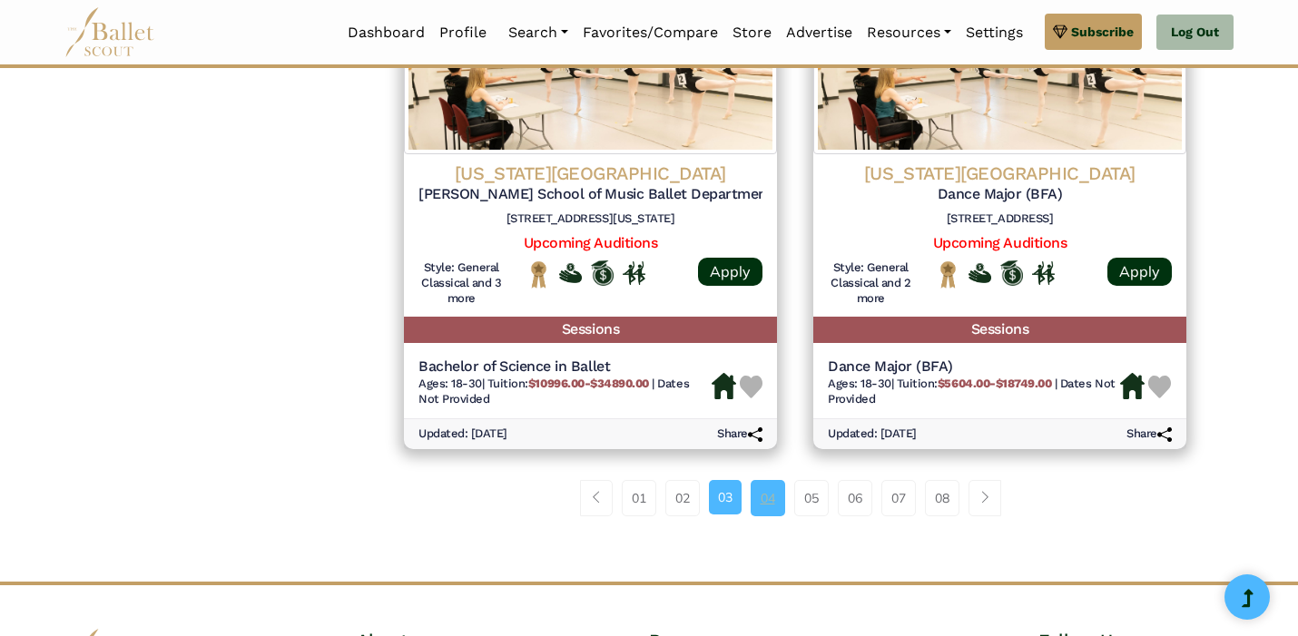
click at [774, 495] on link "04" at bounding box center [768, 498] width 34 height 36
